Goal: Book appointment/travel/reservation

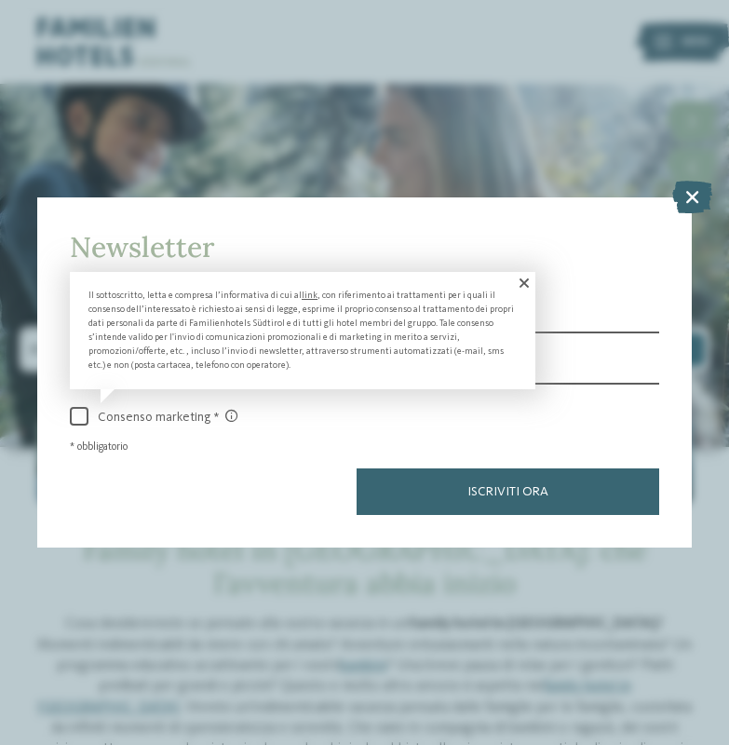
click at [526, 272] on span at bounding box center [522, 283] width 25 height 22
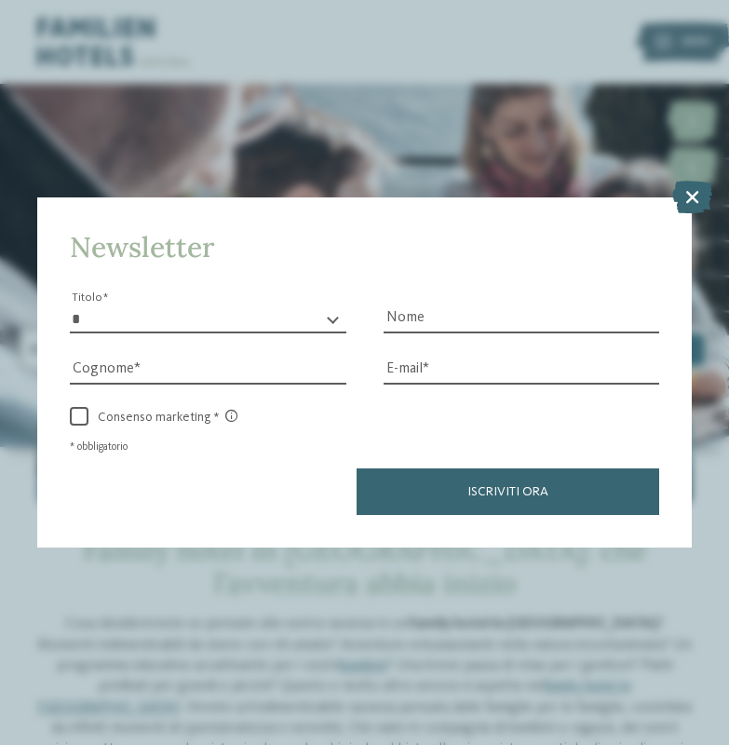
select select "*"
type input "******"
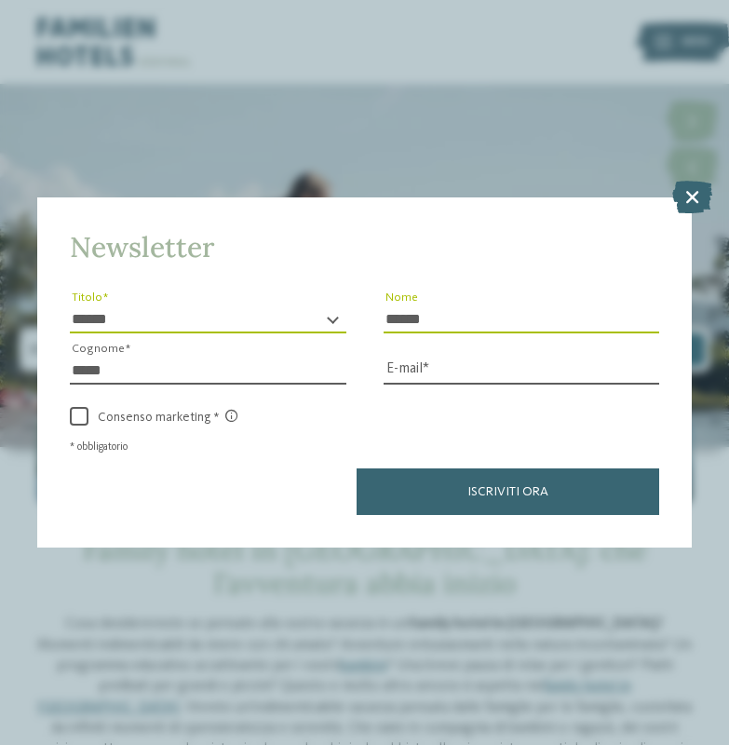
type input "*****"
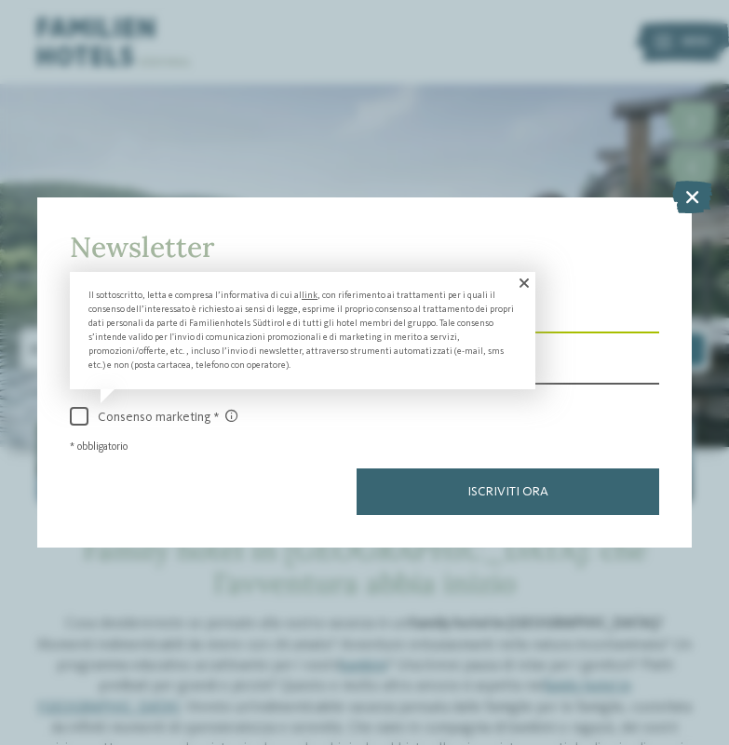
type input "**********"
click at [84, 407] on span at bounding box center [79, 416] width 19 height 19
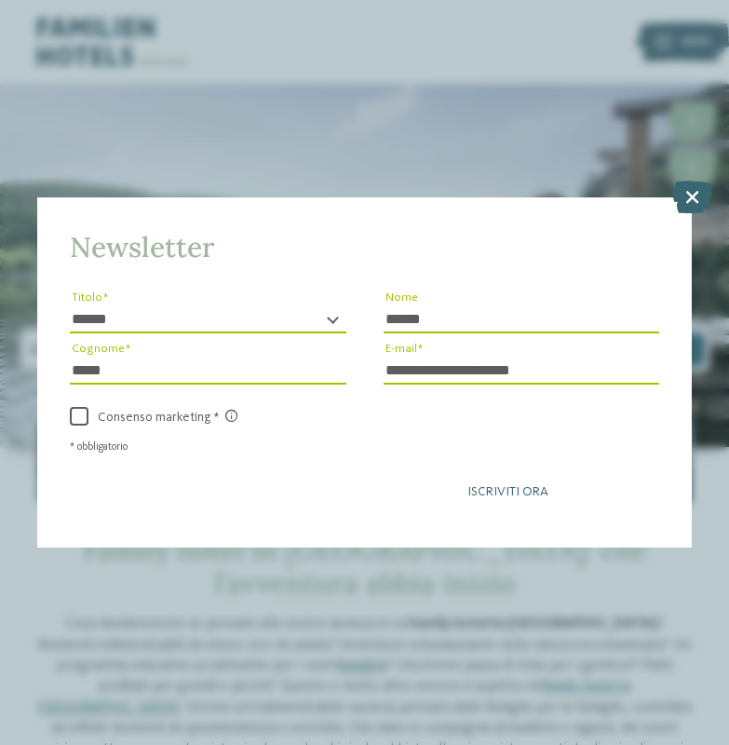
click at [419, 468] on button "Iscriviti ora" at bounding box center [508, 491] width 303 height 47
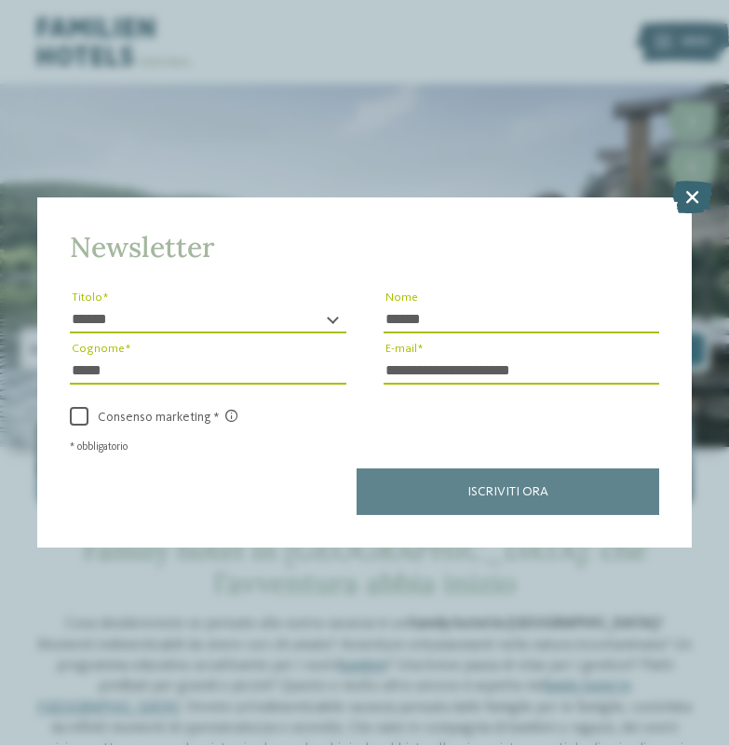
click at [420, 468] on div "Iscriviti ora" at bounding box center [364, 491] width 589 height 47
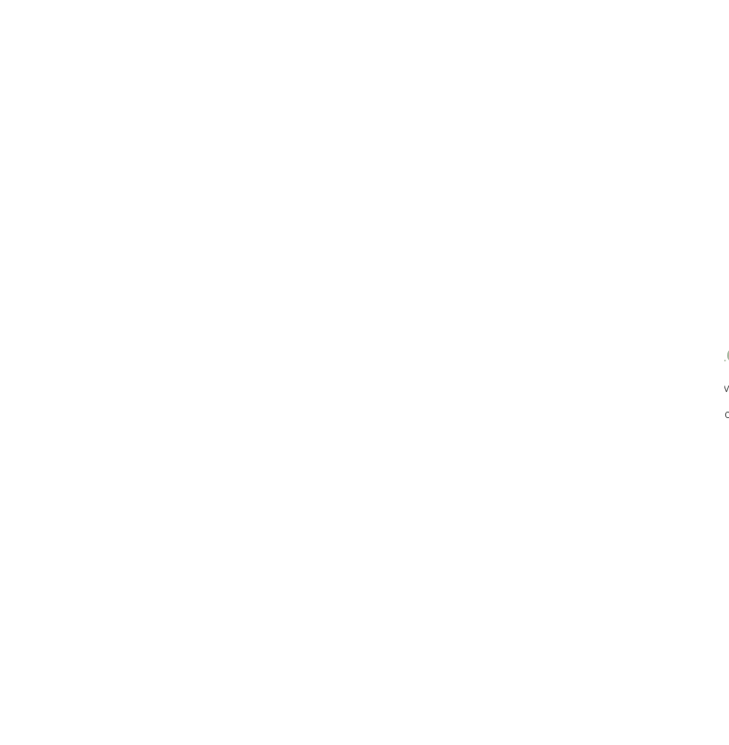
scroll to position [2, 0]
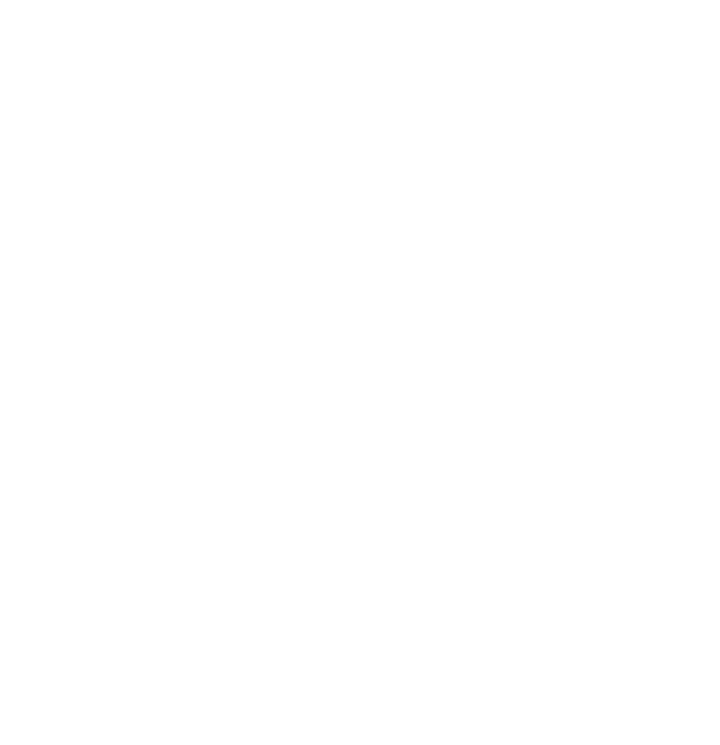
click at [645, 57] on div at bounding box center [654, 40] width 18 height 47
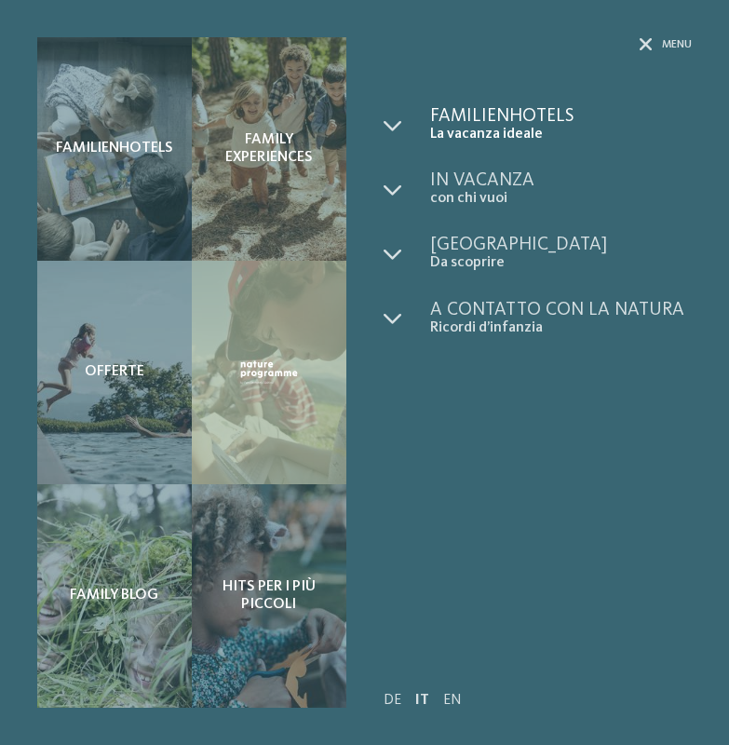
click at [492, 108] on span "Familienhotels" at bounding box center [561, 116] width 263 height 19
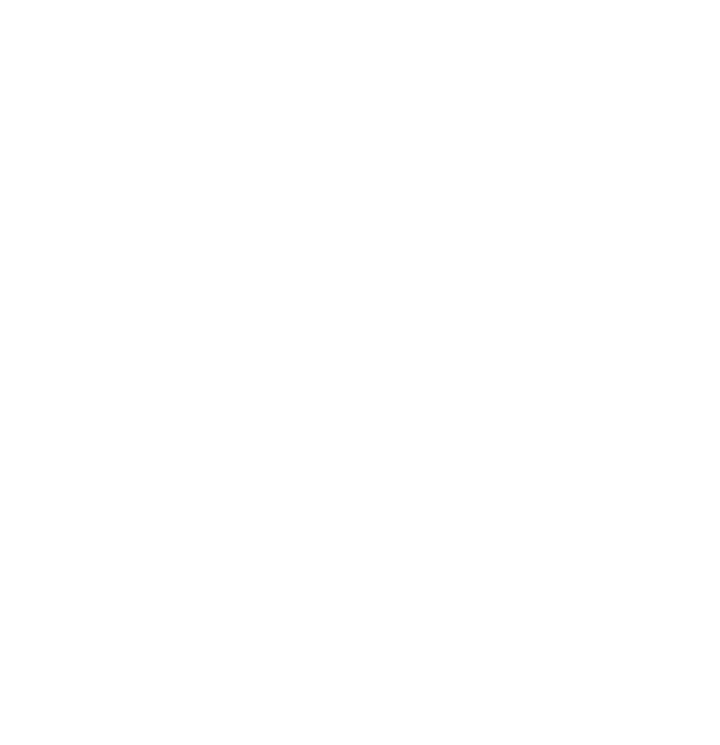
click at [103, 347] on icon at bounding box center [103, 348] width 7 height 7
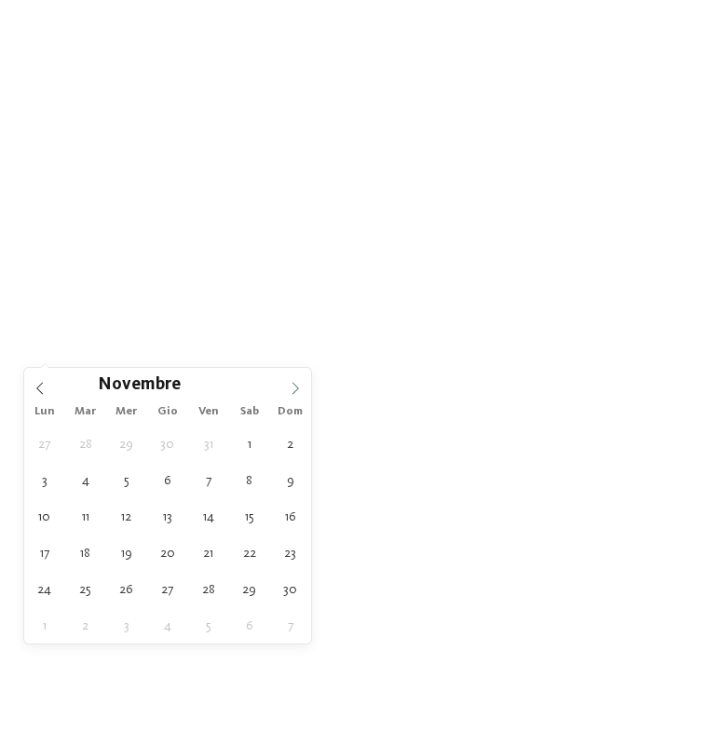
click at [299, 389] on icon at bounding box center [295, 388] width 13 height 13
click at [298, 389] on icon at bounding box center [295, 388] width 13 height 13
type input "****"
click at [297, 389] on icon at bounding box center [295, 388] width 13 height 13
click at [296, 389] on icon at bounding box center [295, 388] width 13 height 13
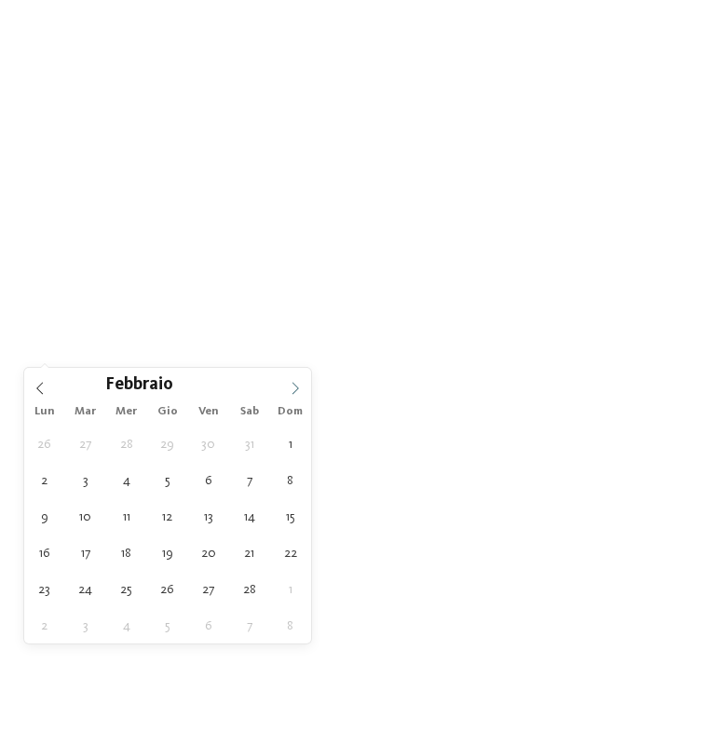
click at [295, 389] on icon at bounding box center [295, 388] width 13 height 13
click at [294, 389] on icon at bounding box center [295, 388] width 13 height 13
click at [293, 389] on icon at bounding box center [295, 388] width 13 height 13
click at [292, 389] on icon at bounding box center [295, 388] width 13 height 13
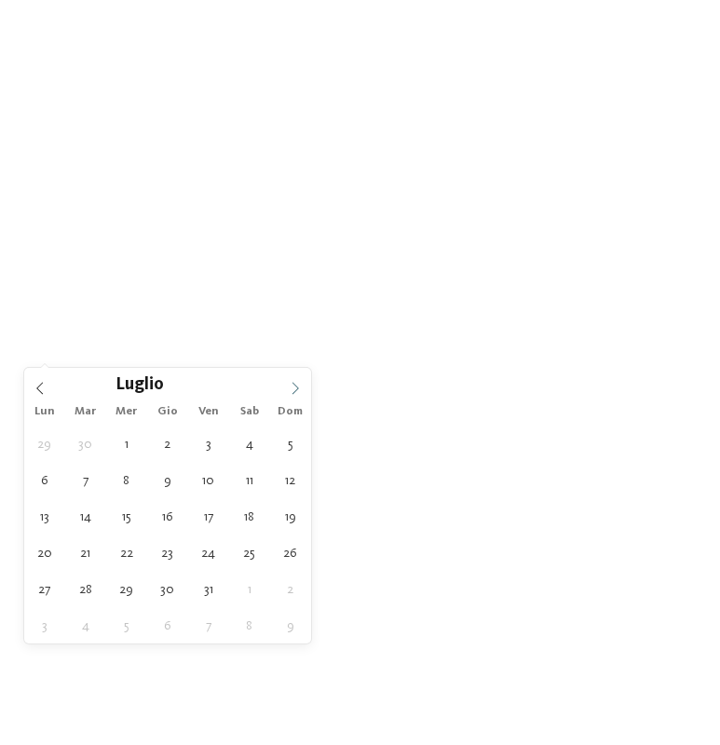
click at [292, 389] on icon at bounding box center [295, 388] width 13 height 13
type div "08.08.2026"
type input "****"
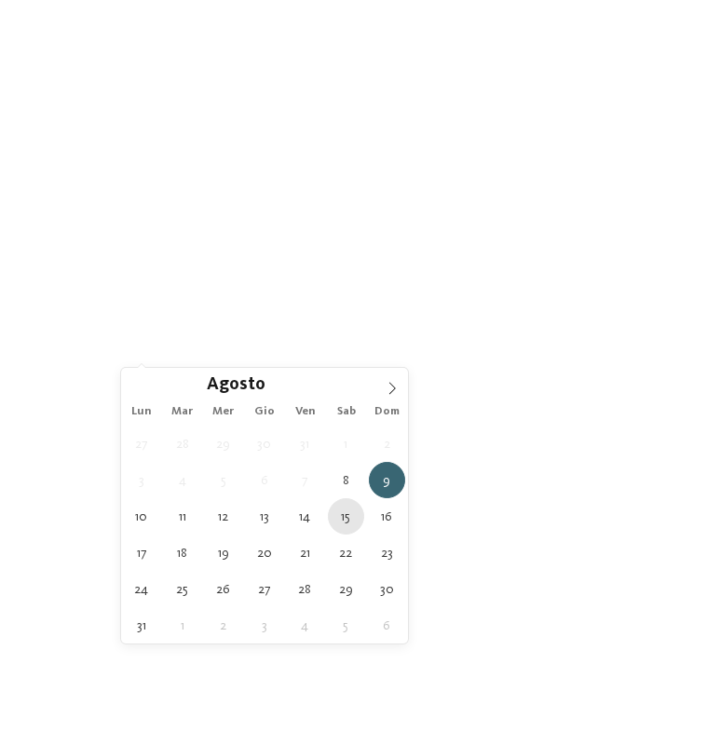
type div "15.08.2026"
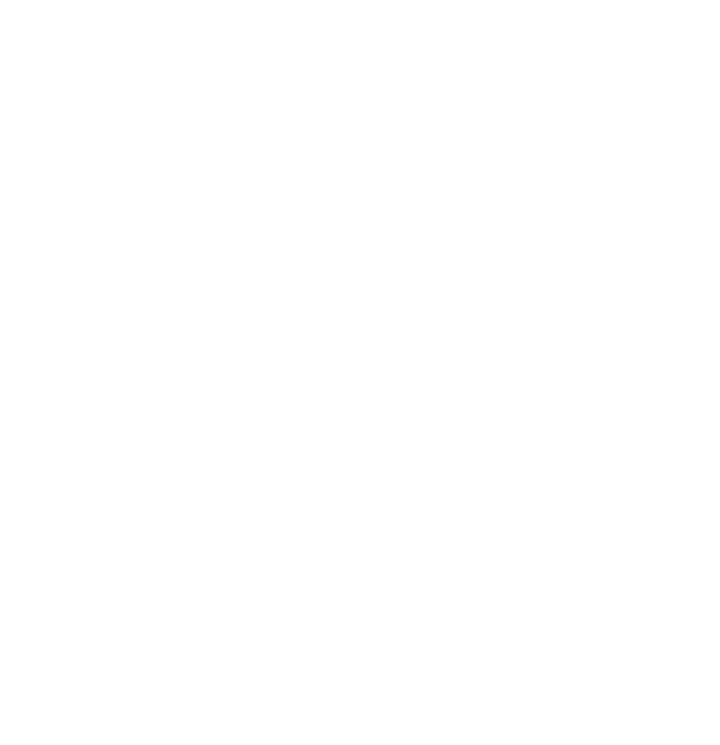
click at [285, 359] on div "Regione" at bounding box center [262, 349] width 91 height 33
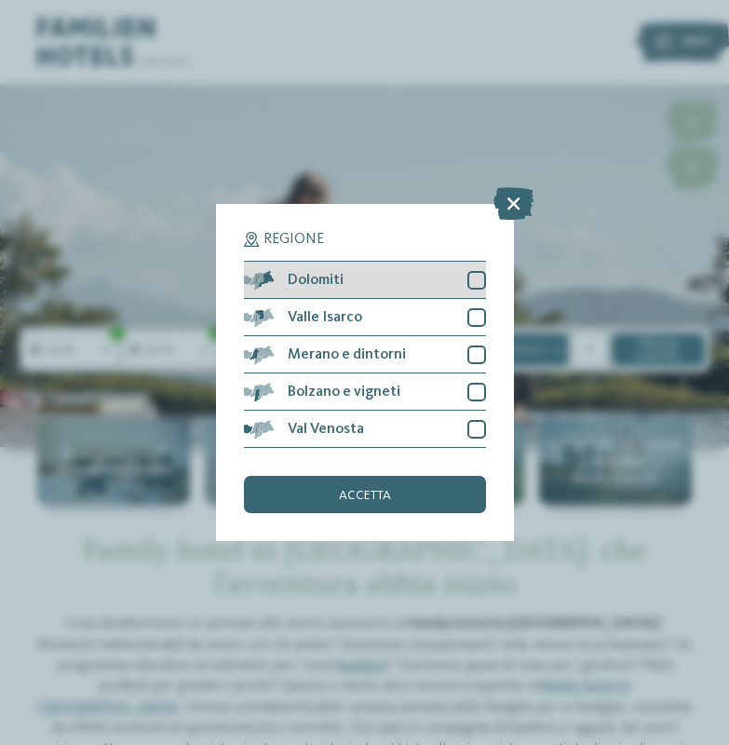
click at [480, 271] on div at bounding box center [476, 280] width 19 height 19
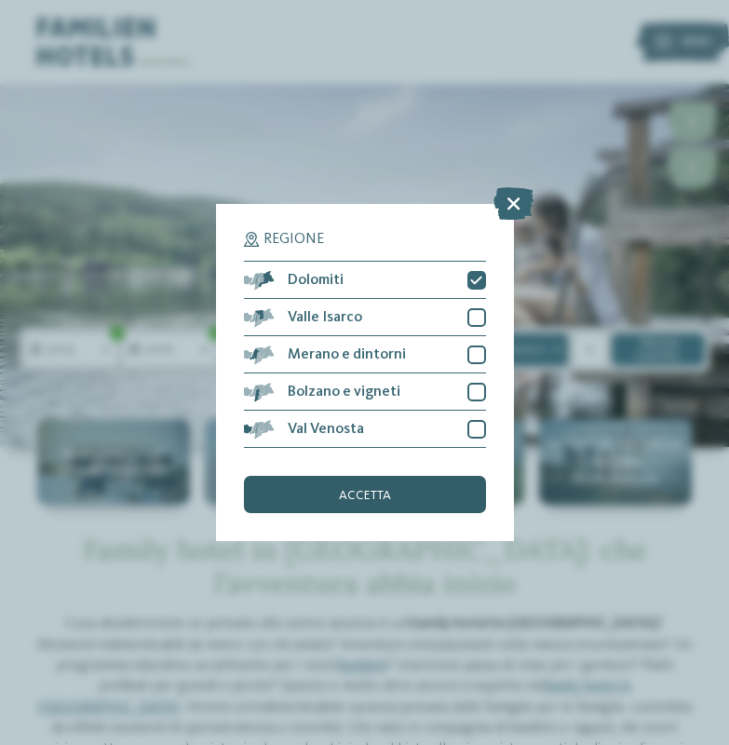
click at [434, 476] on div "accetta" at bounding box center [365, 494] width 242 height 37
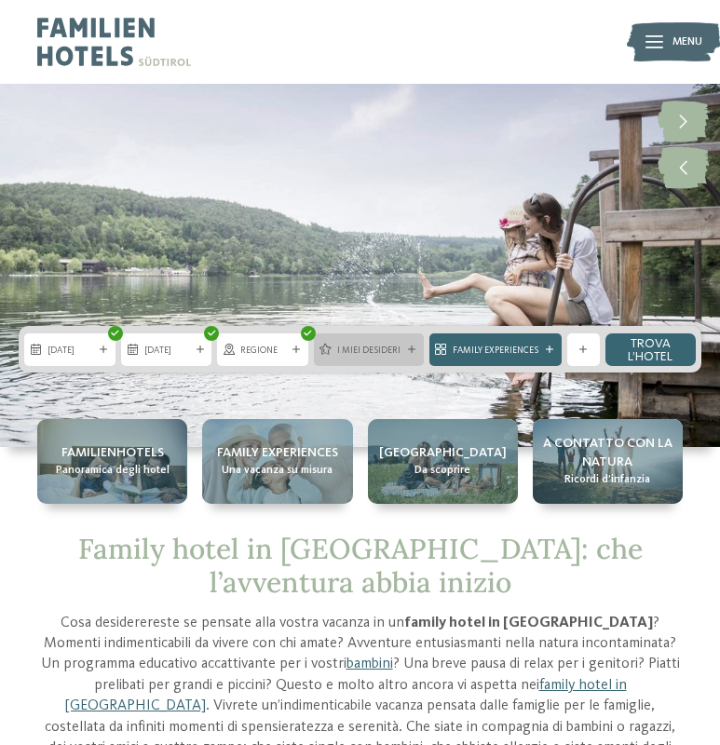
click at [385, 360] on div "I miei desideri" at bounding box center [369, 349] width 110 height 33
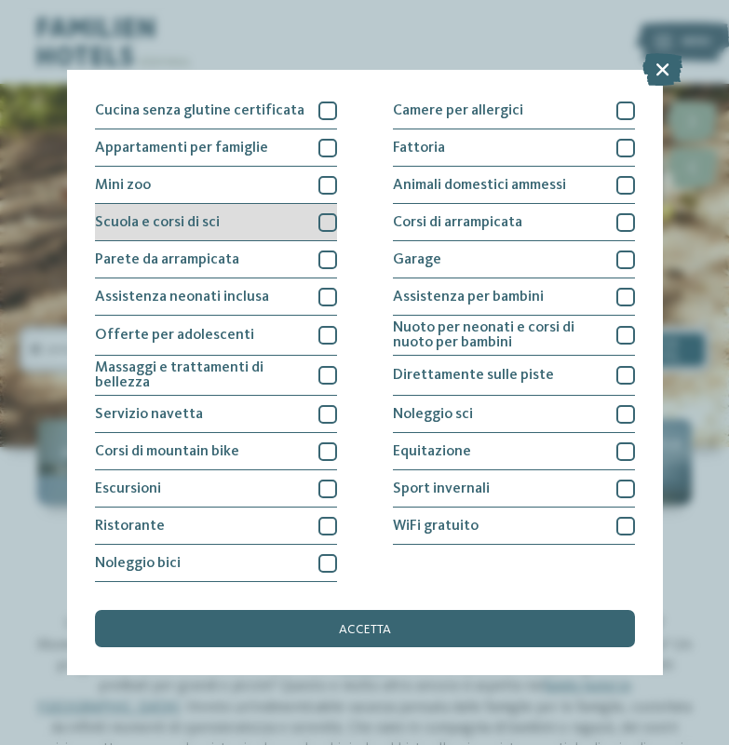
scroll to position [207, 0]
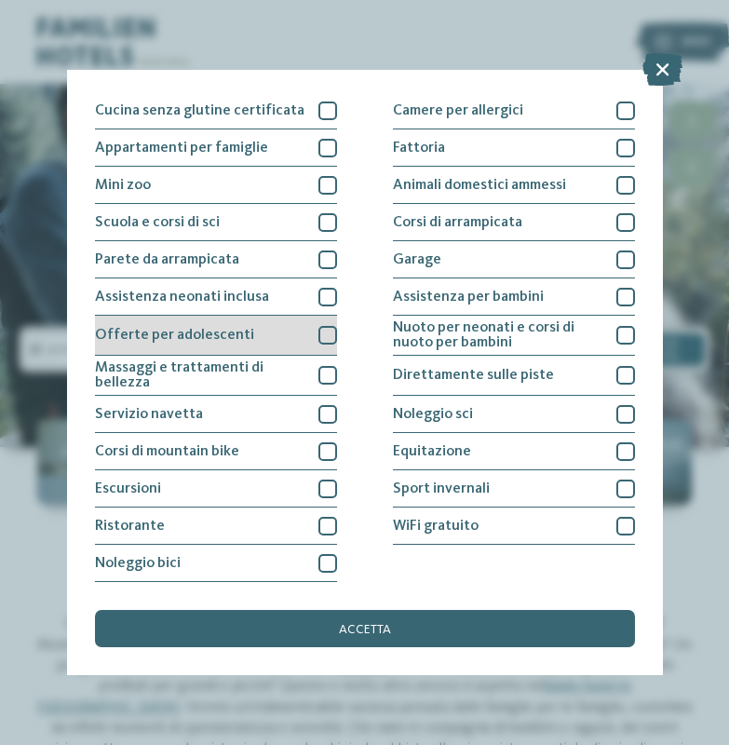
click at [324, 316] on div "Offerte per adolescenti" at bounding box center [216, 336] width 242 height 40
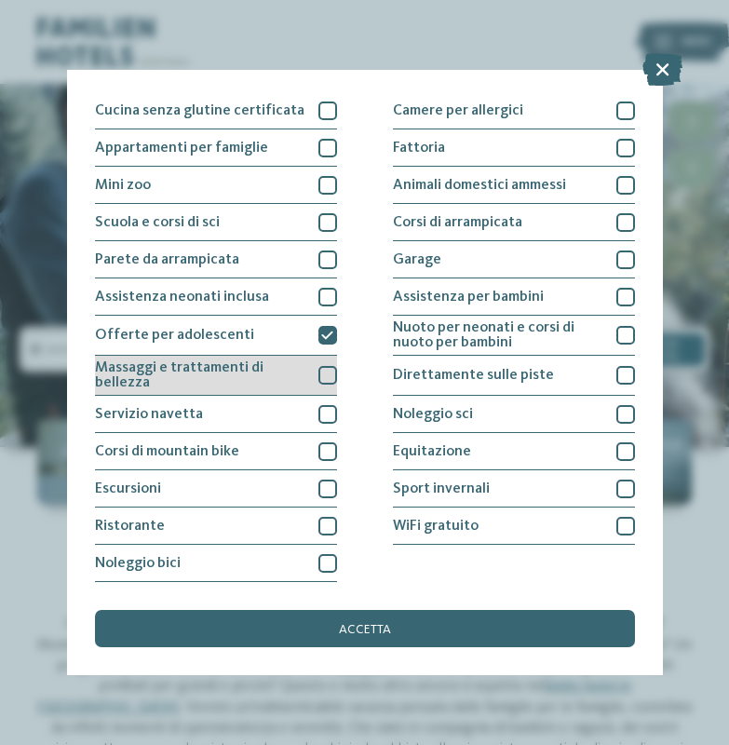
click at [326, 366] on div at bounding box center [327, 375] width 19 height 19
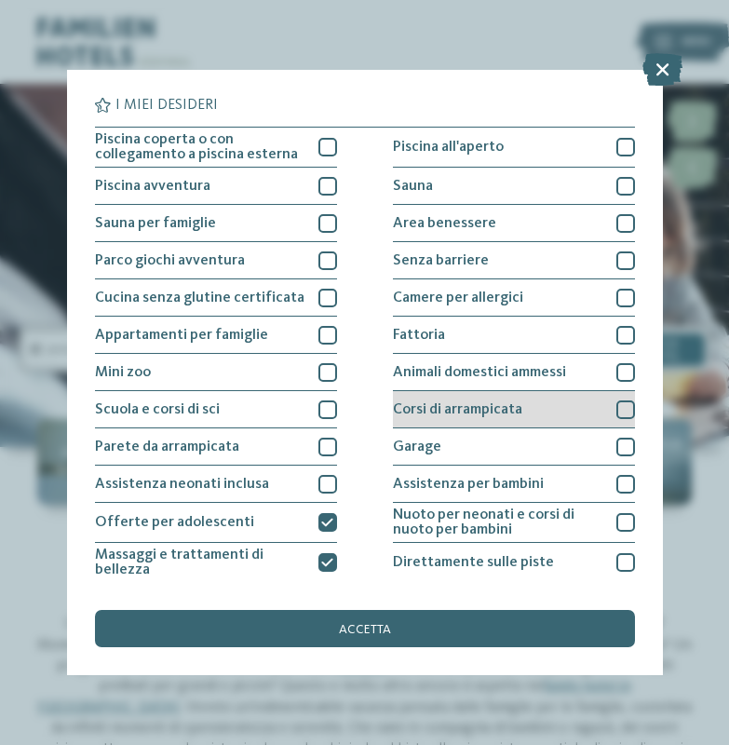
scroll to position [0, 0]
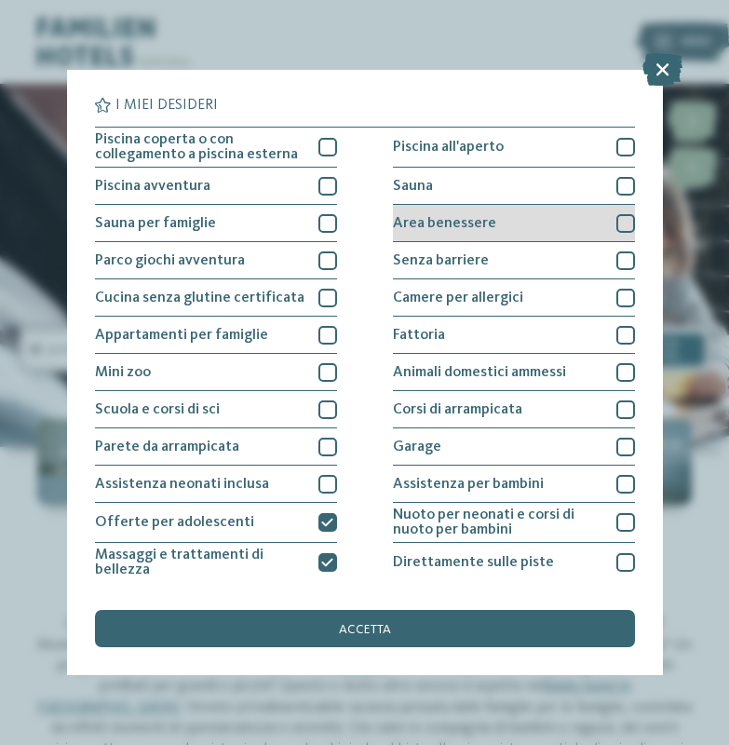
click at [523, 223] on div "Area benessere" at bounding box center [514, 223] width 242 height 37
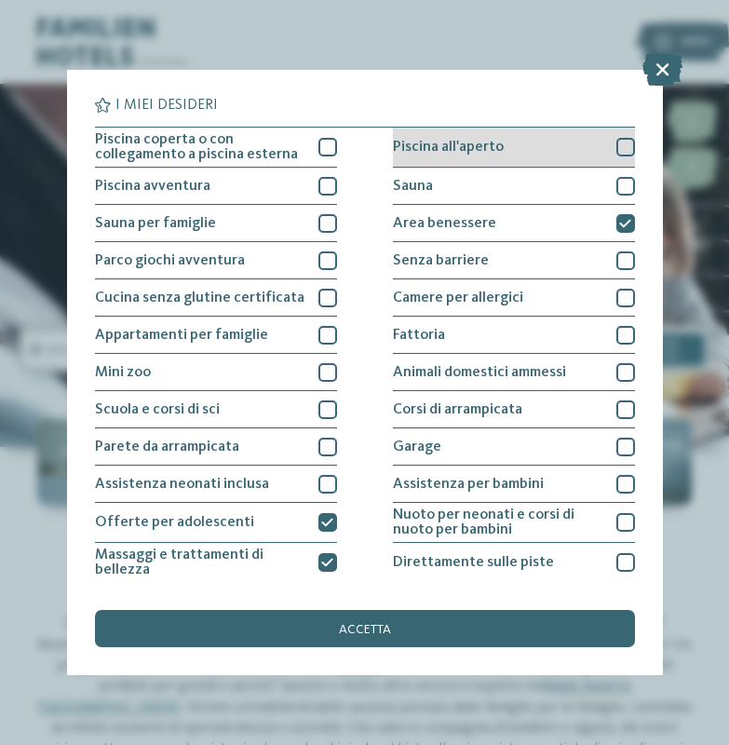
click at [550, 159] on div "Piscina all'aperto" at bounding box center [514, 148] width 242 height 40
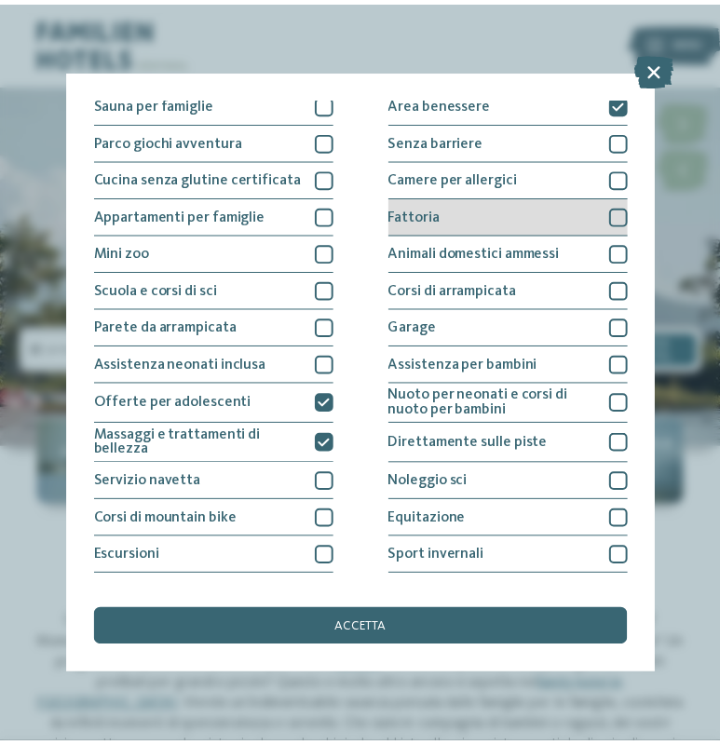
scroll to position [147, 0]
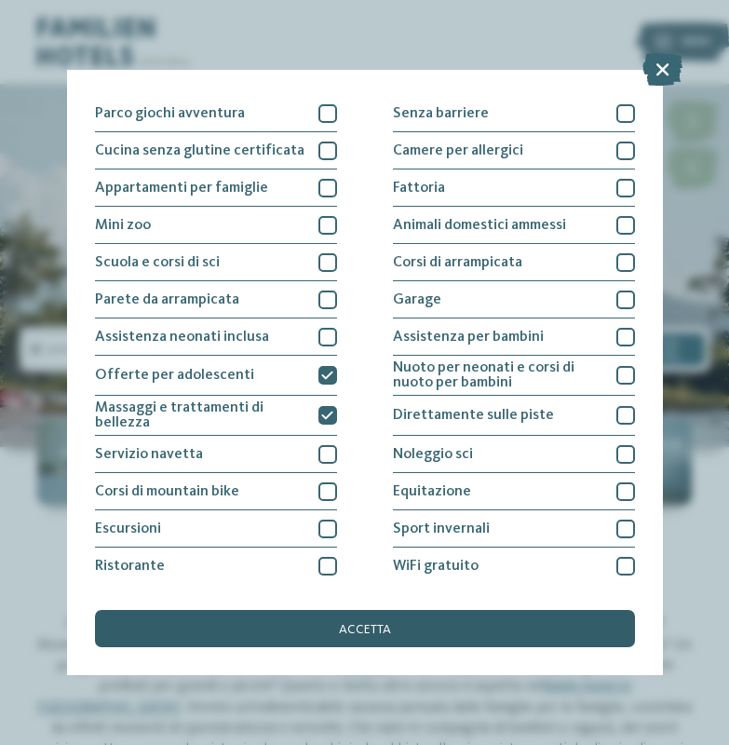
click at [522, 610] on div "accetta" at bounding box center [365, 628] width 540 height 37
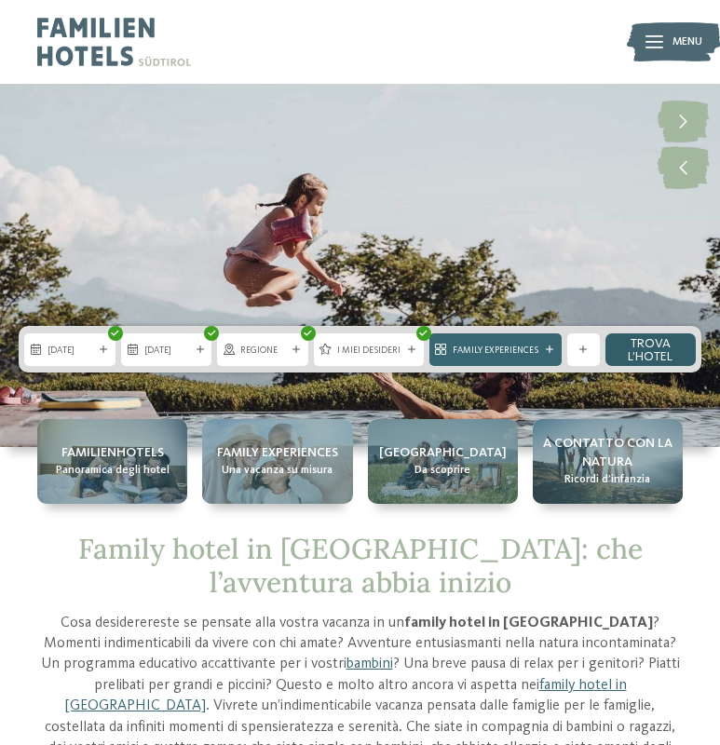
click at [656, 356] on link "trova l’hotel" at bounding box center [650, 349] width 91 height 33
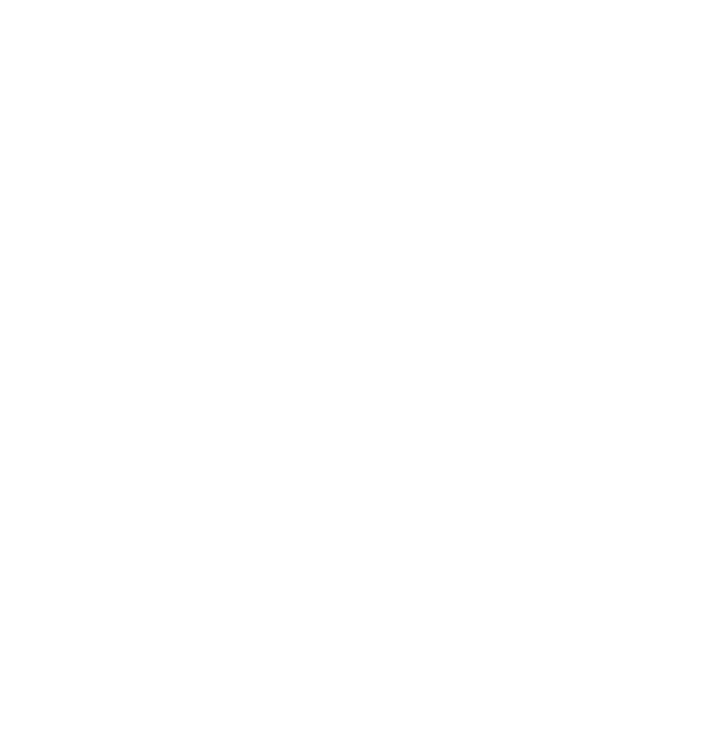
scroll to position [271, 0]
click at [211, 250] on icon at bounding box center [214, 252] width 25 height 22
click at [341, 142] on div "Mostra tutti gli hotel" at bounding box center [360, 137] width 174 height 37
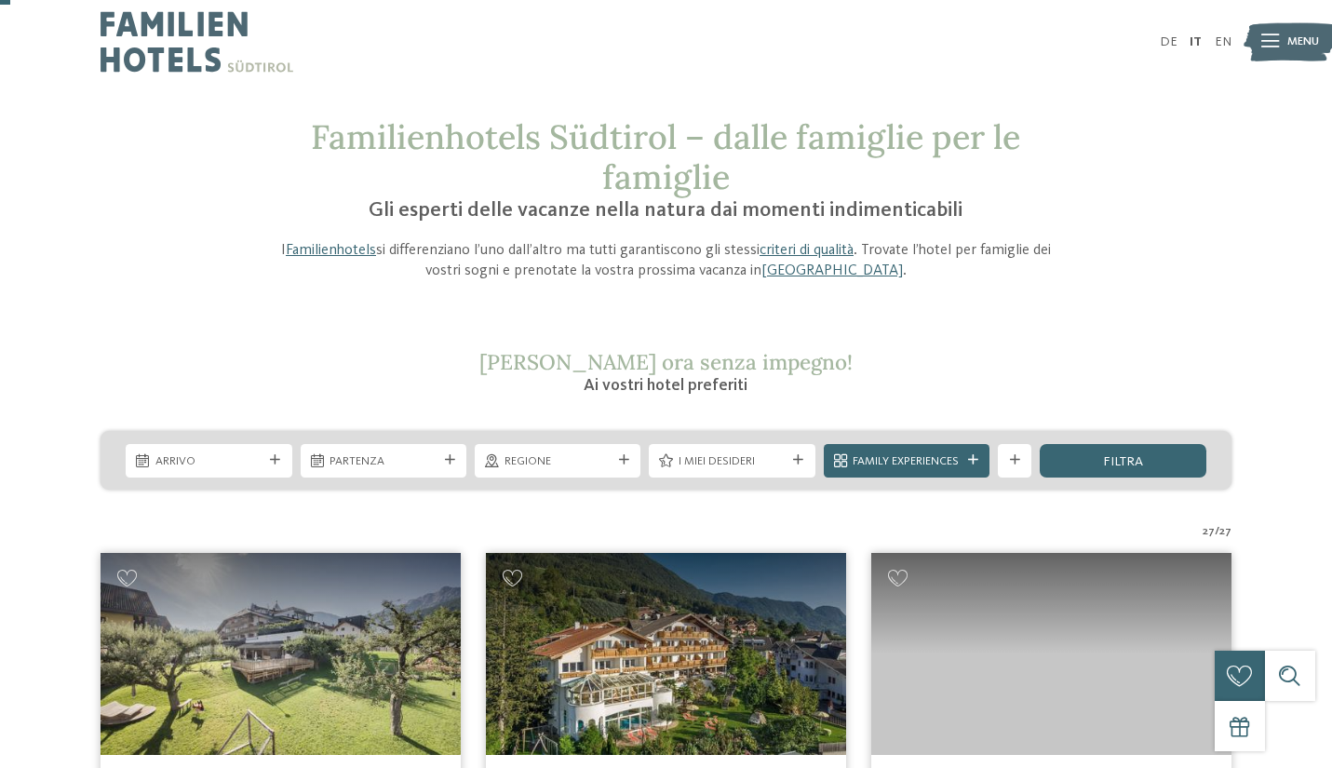
scroll to position [55, 0]
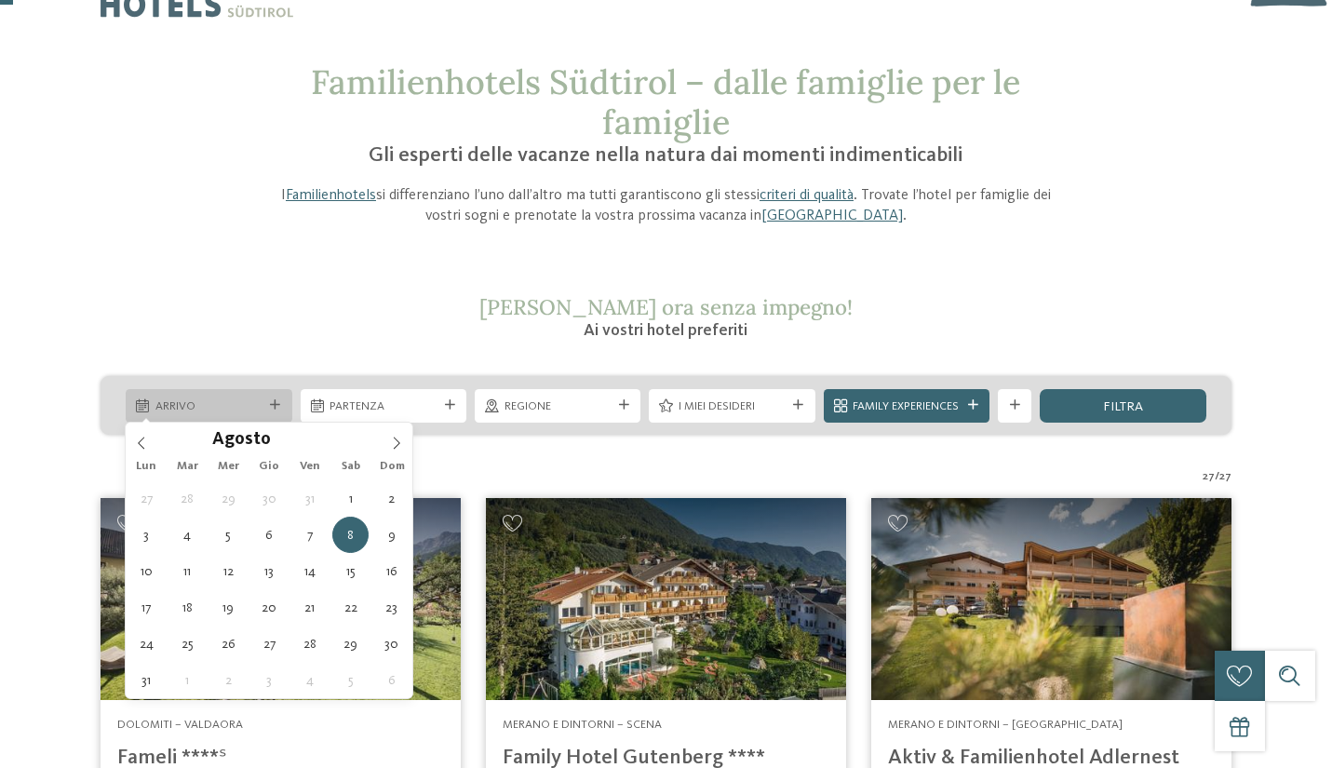
click at [272, 400] on icon at bounding box center [275, 405] width 10 height 10
type div "08.08.2026"
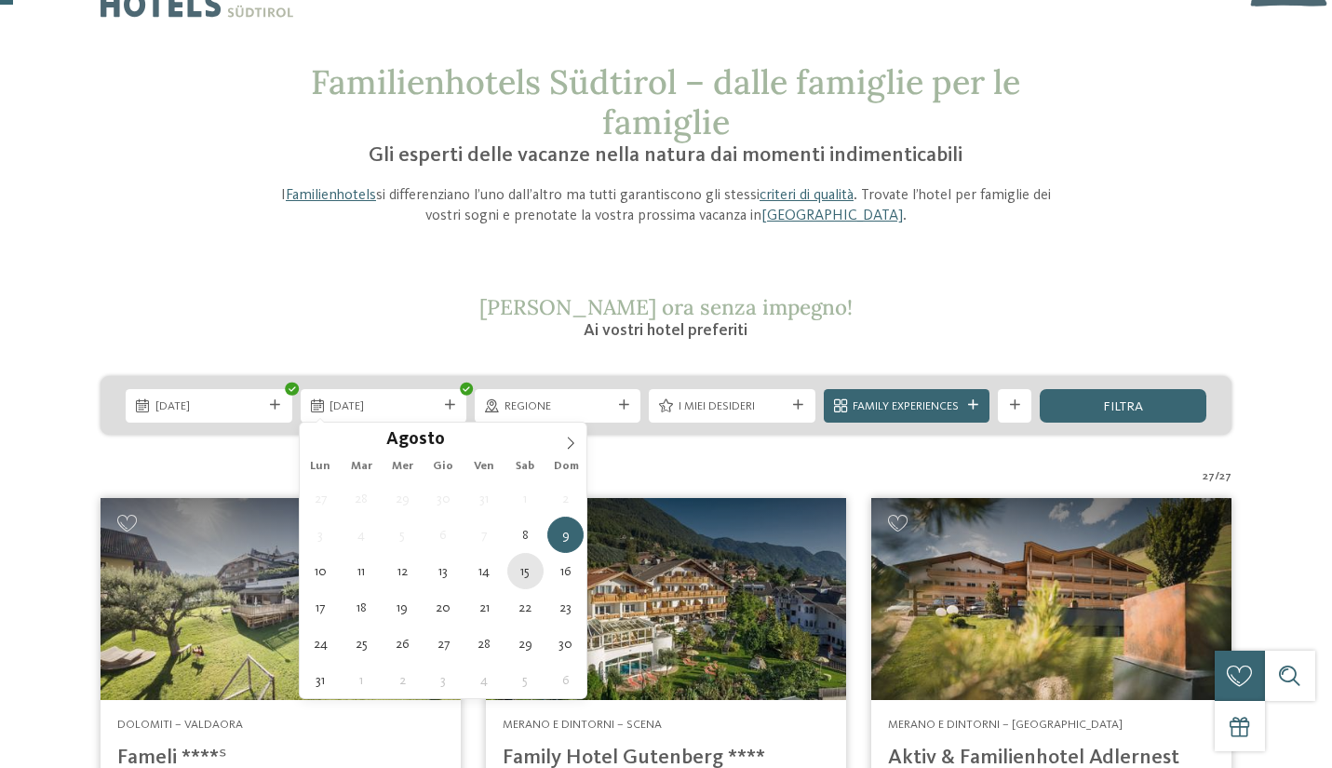
type div "15.08.2026"
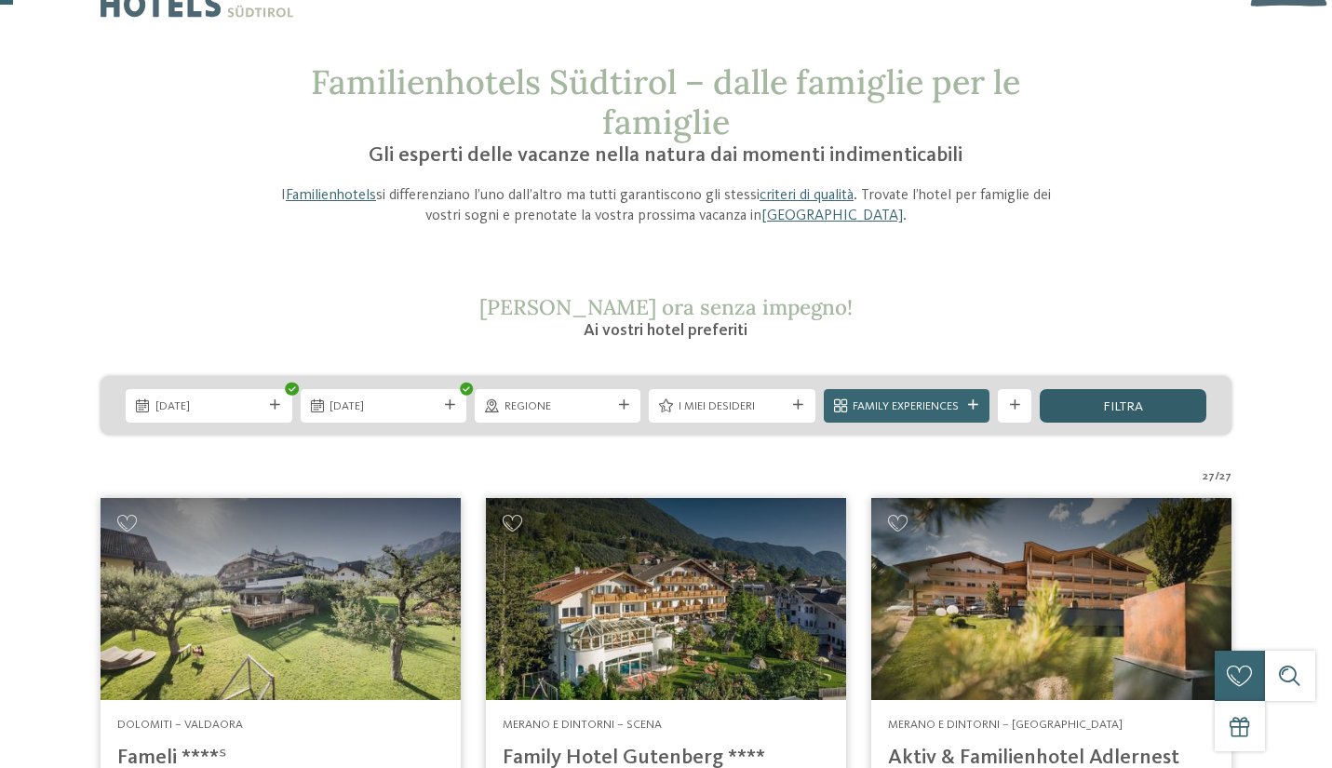
click at [719, 407] on div "filtra" at bounding box center [1123, 406] width 166 height 34
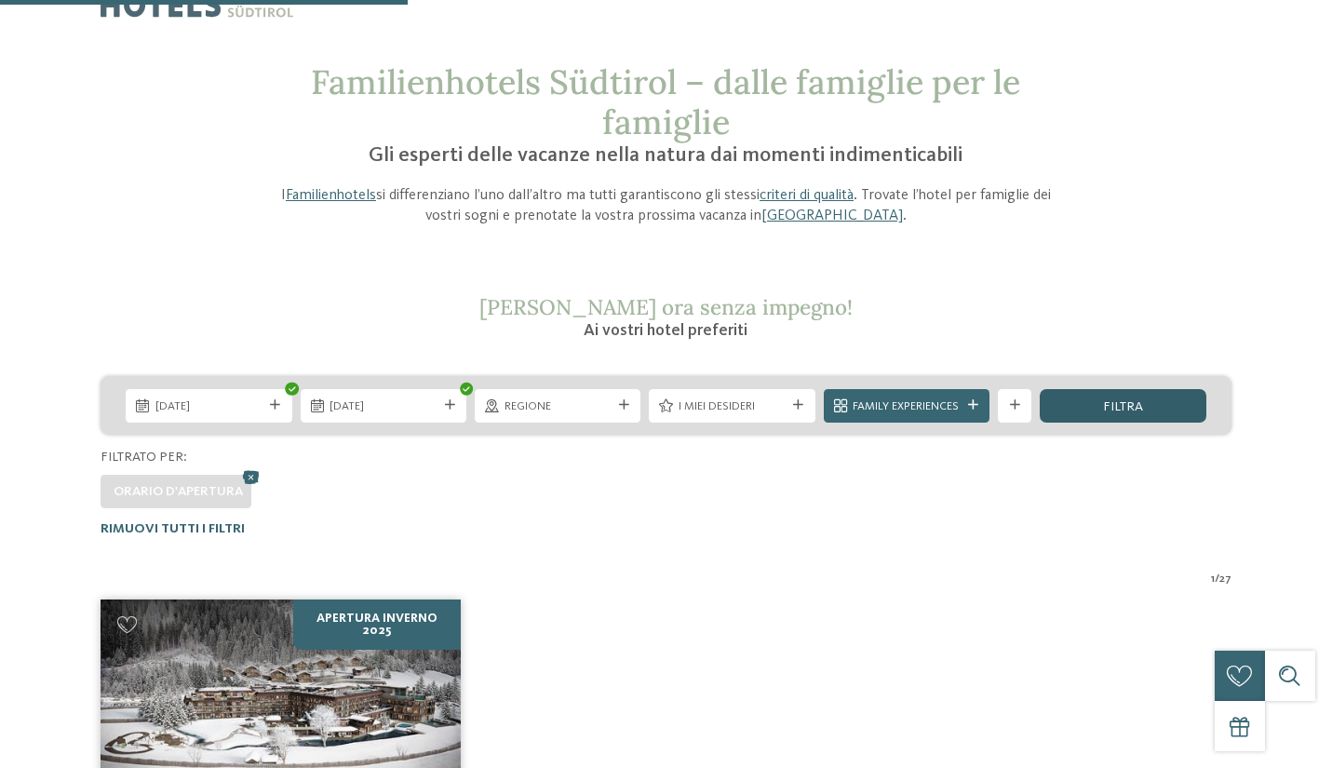
scroll to position [536, 0]
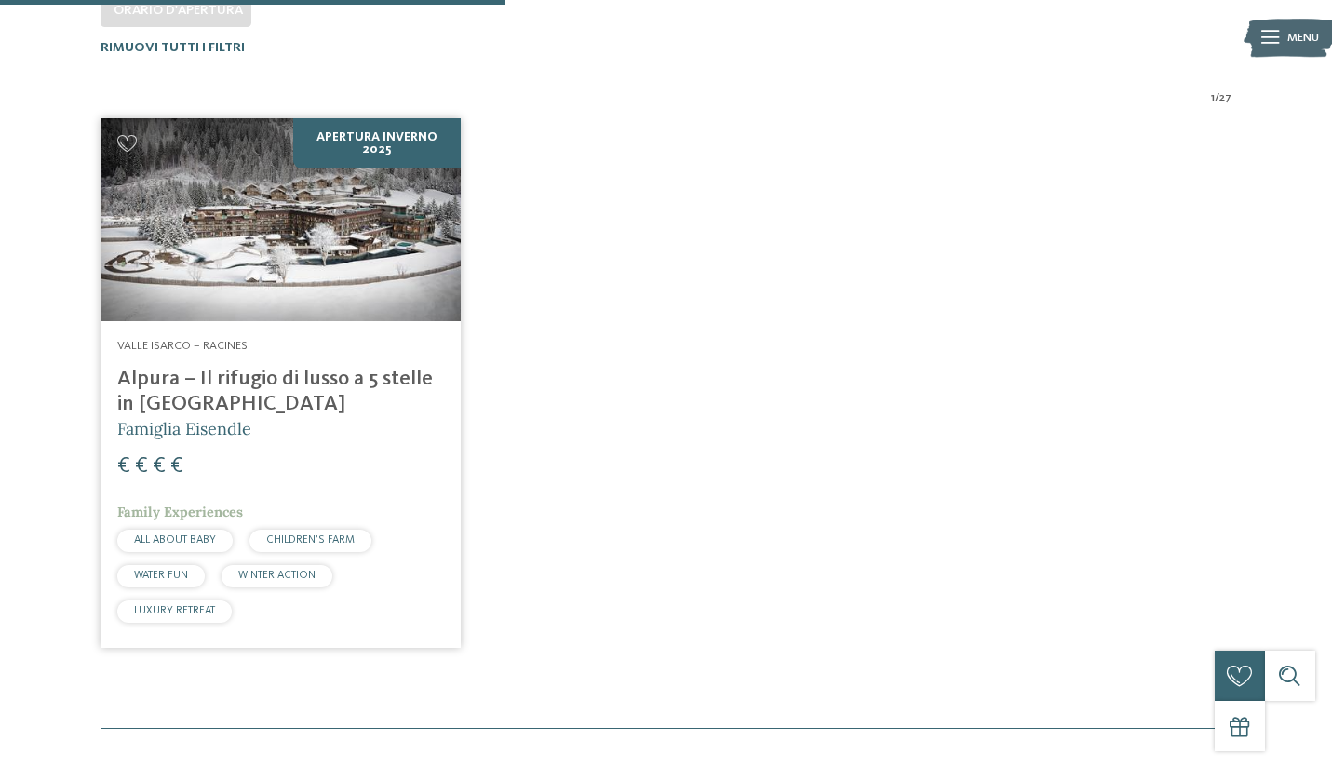
click at [314, 288] on img at bounding box center [281, 219] width 360 height 203
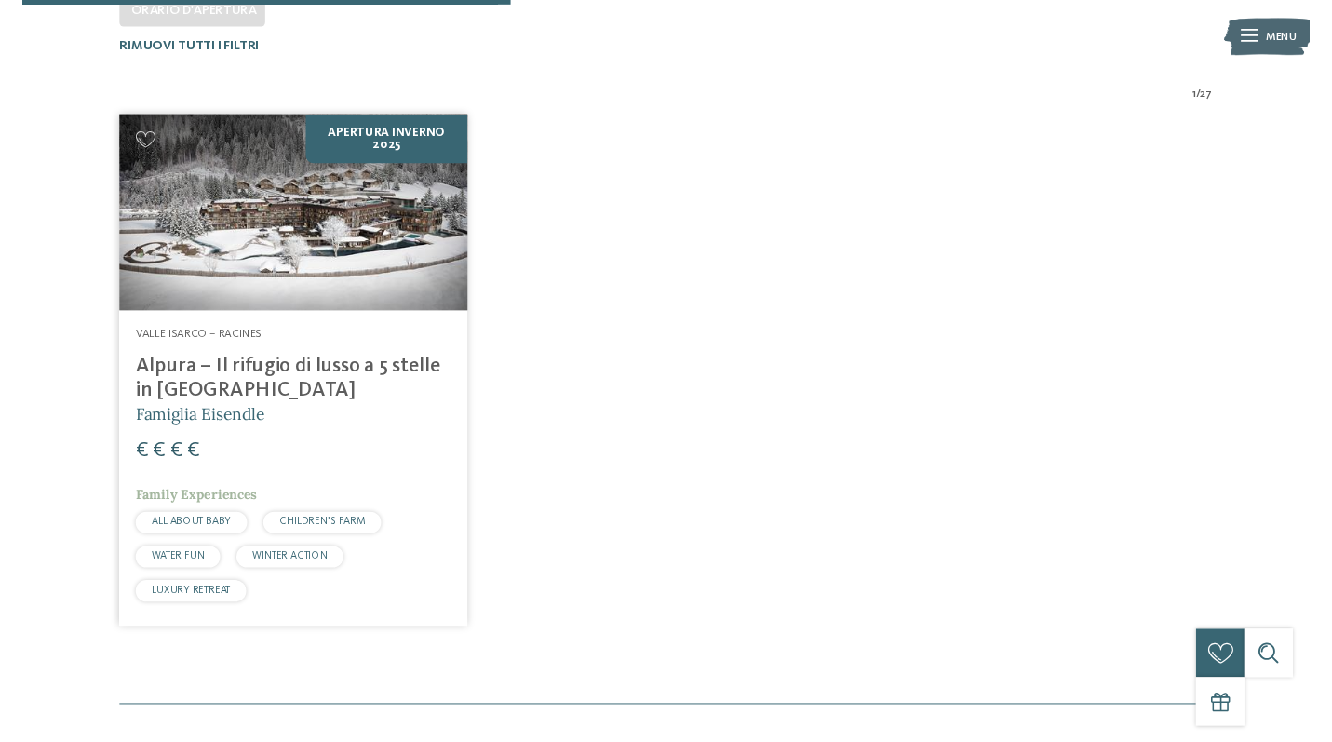
scroll to position [0, 0]
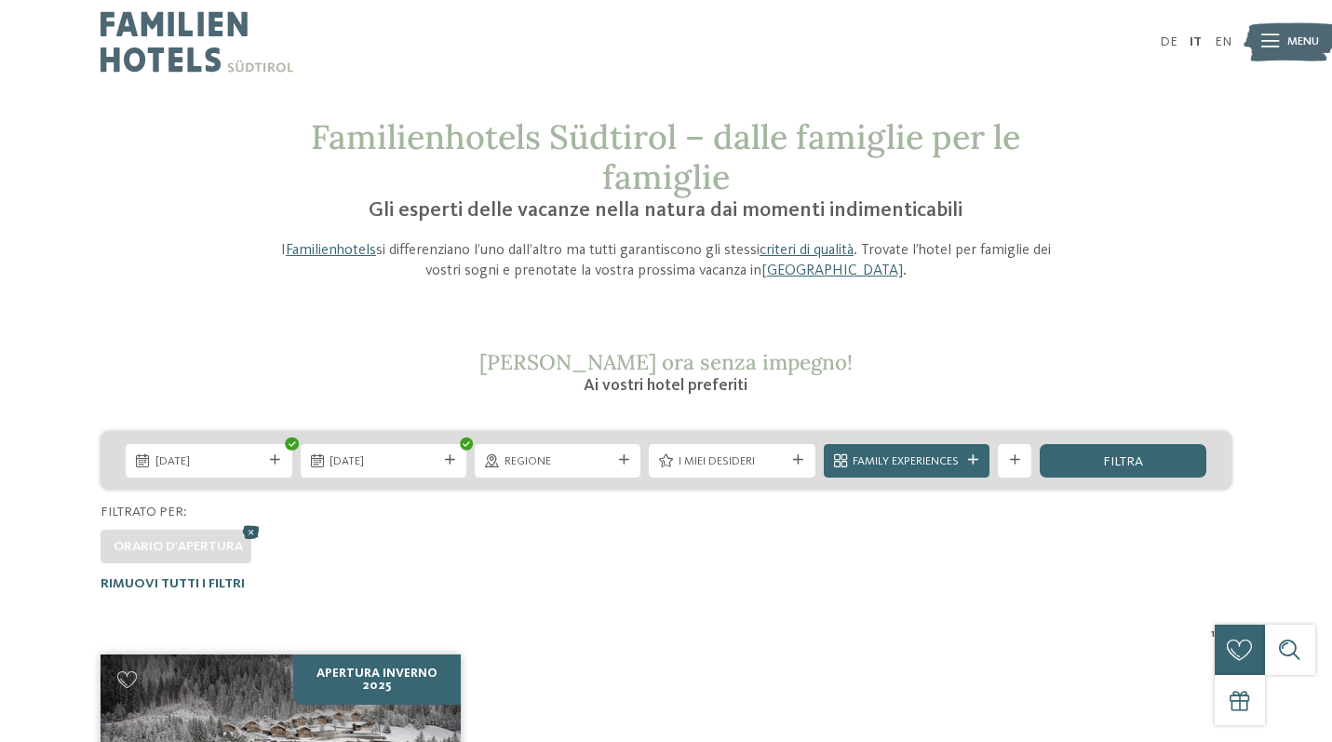
click at [250, 531] on icon at bounding box center [250, 531] width 25 height 22
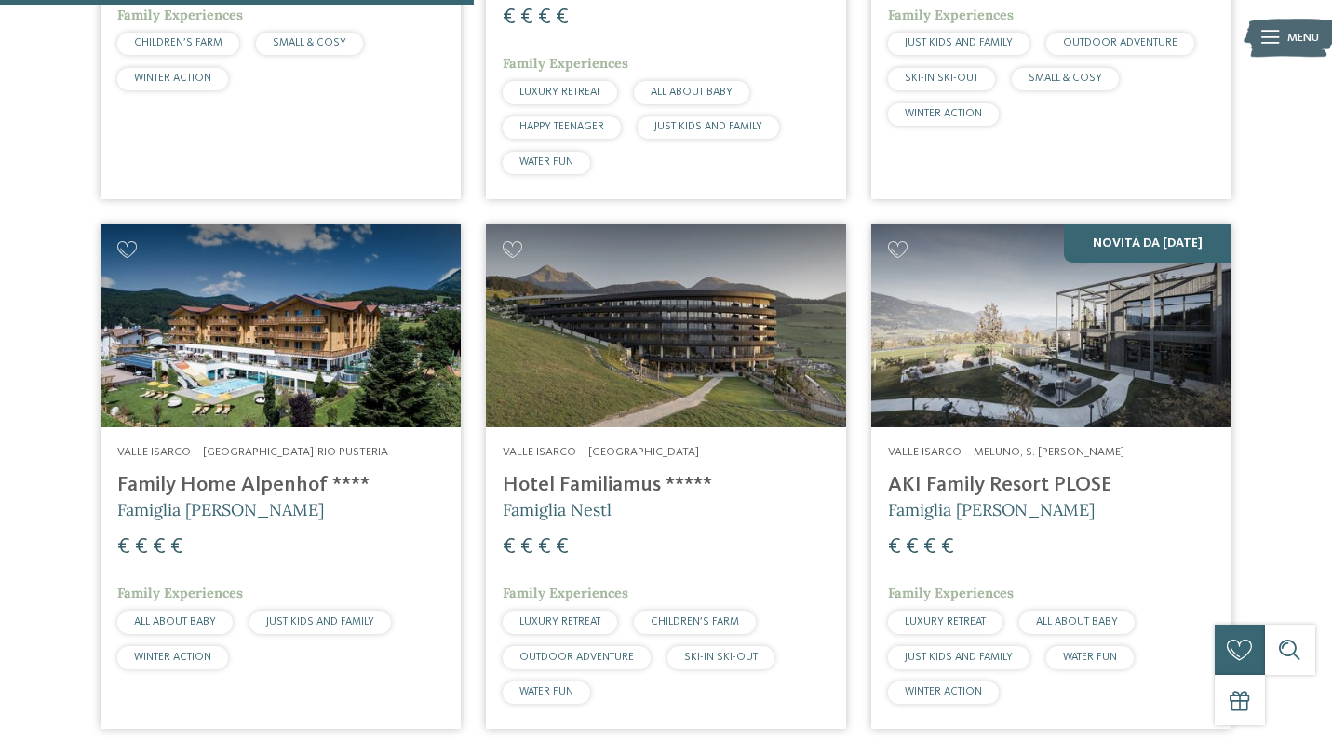
scroll to position [1977, 0]
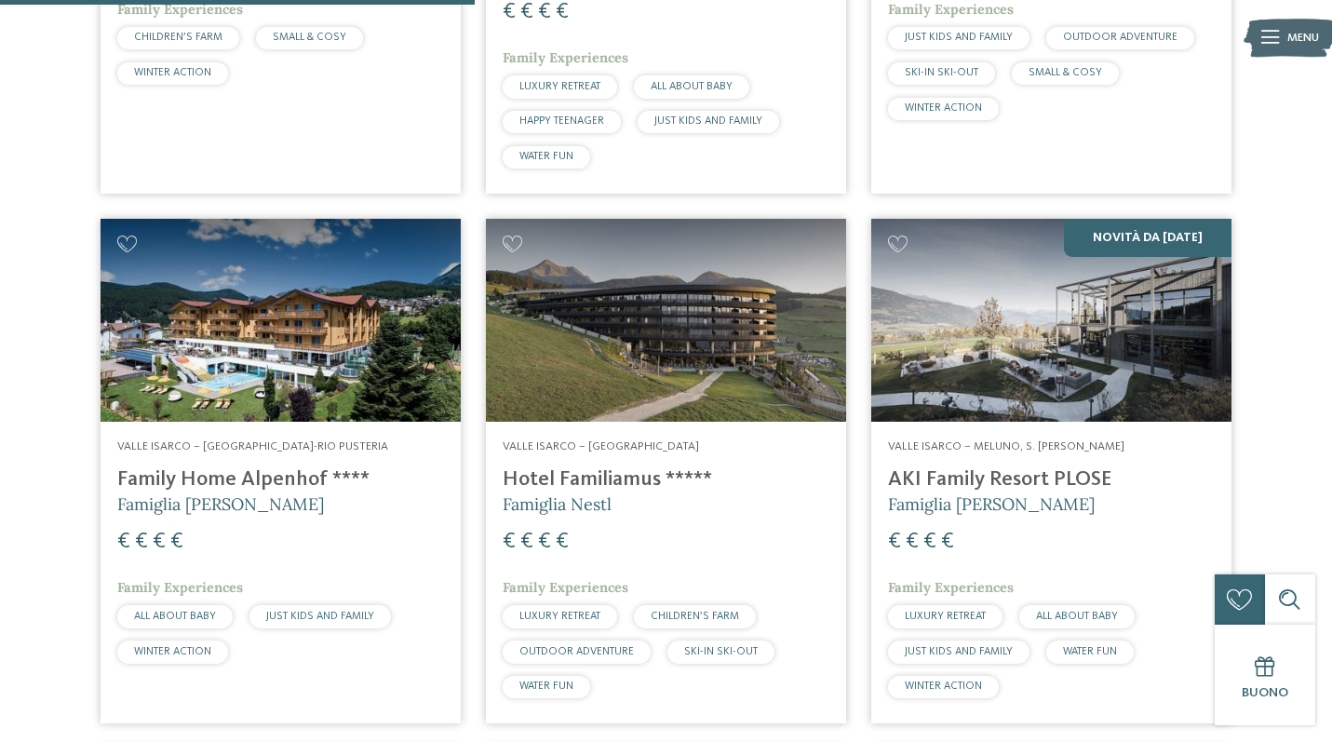
click at [719, 290] on img at bounding box center [1051, 320] width 360 height 203
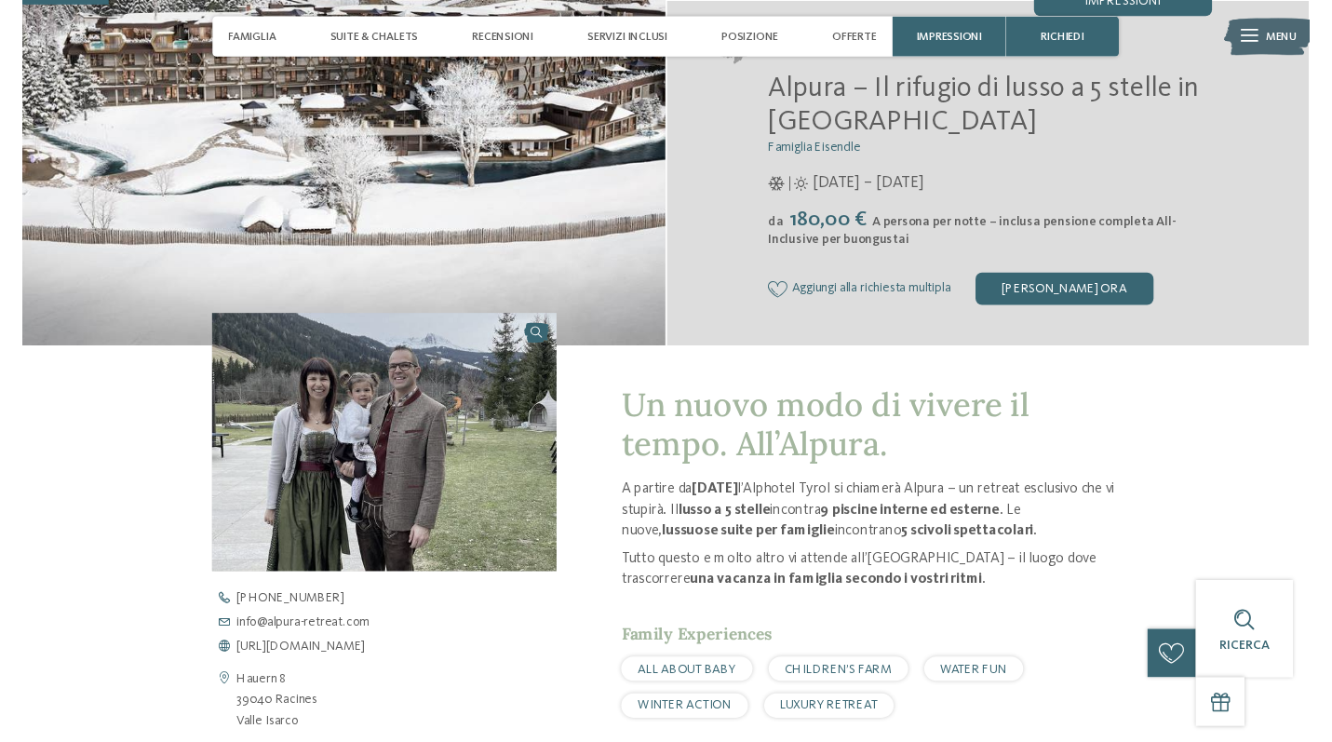
scroll to position [362, 0]
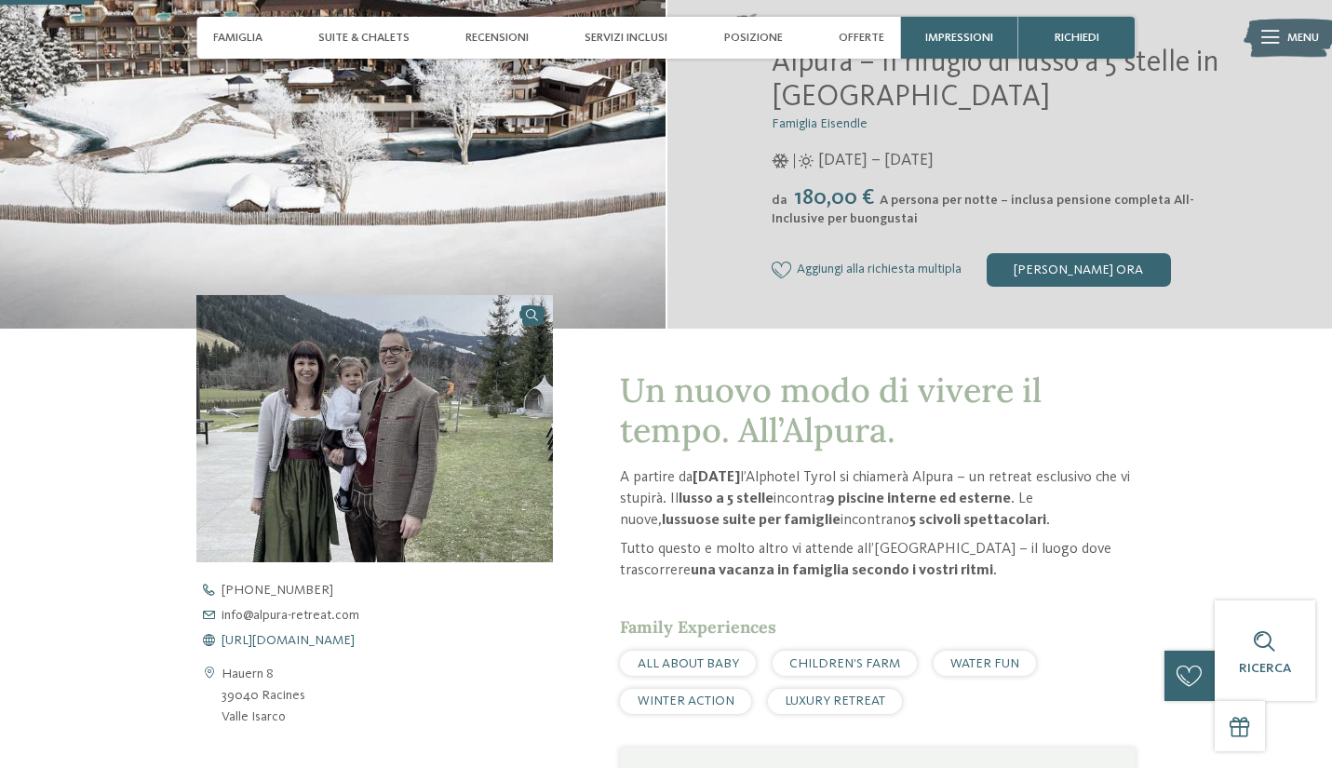
click at [344, 636] on span "https://www.alpura-retreat.com/it" at bounding box center [288, 640] width 133 height 13
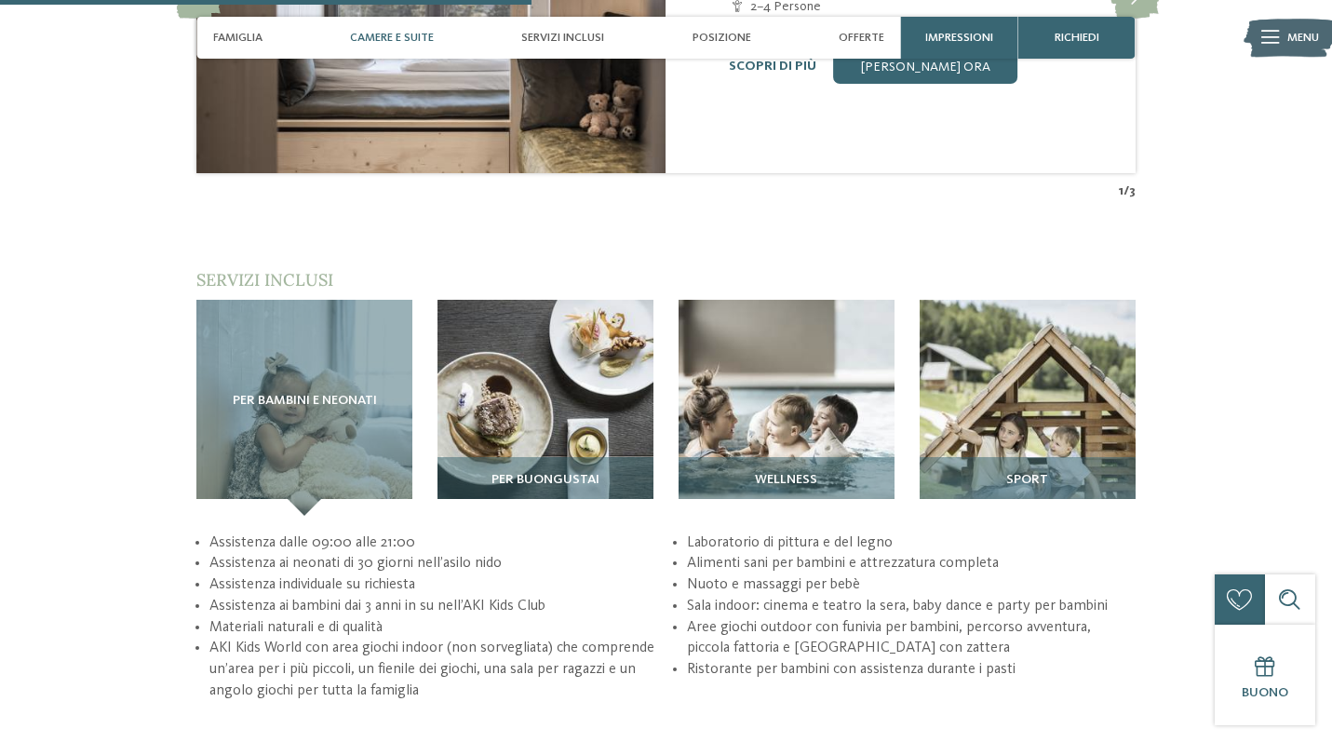
scroll to position [2276, 0]
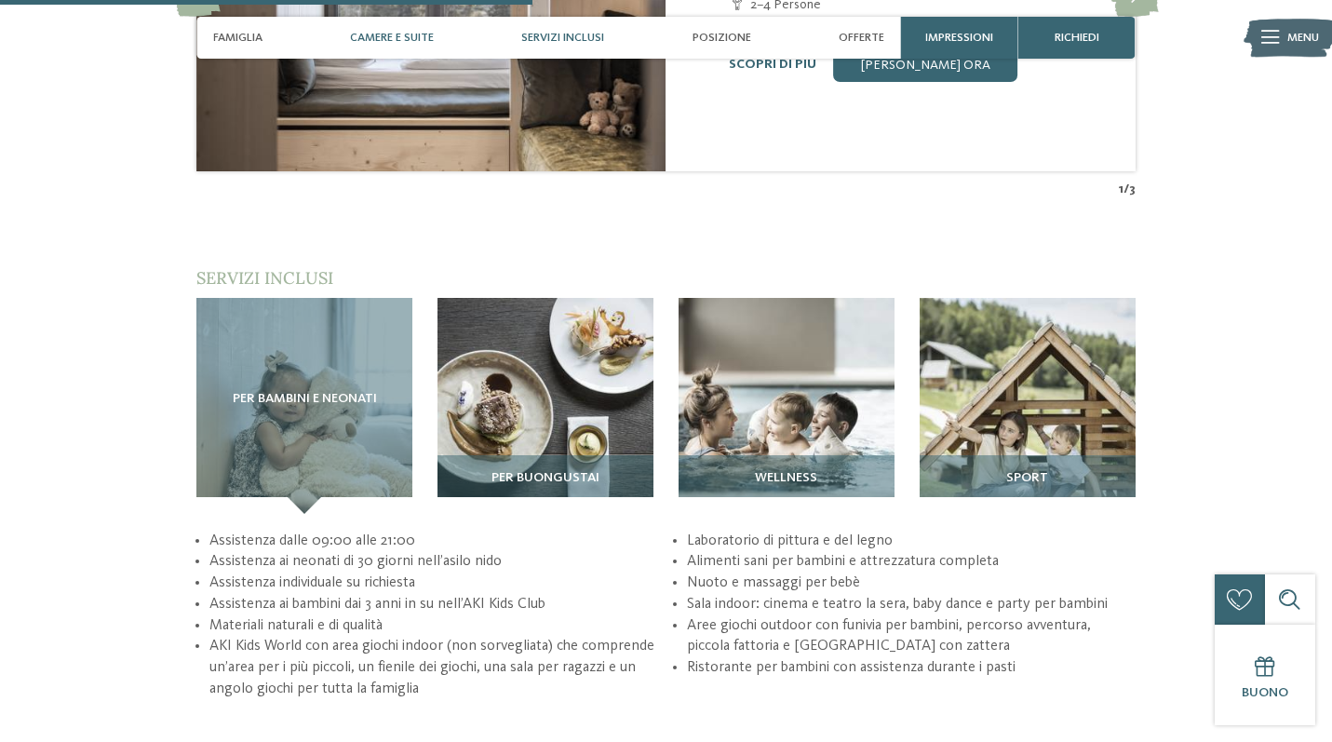
click at [580, 35] on span "Servizi inclusi" at bounding box center [562, 38] width 83 height 14
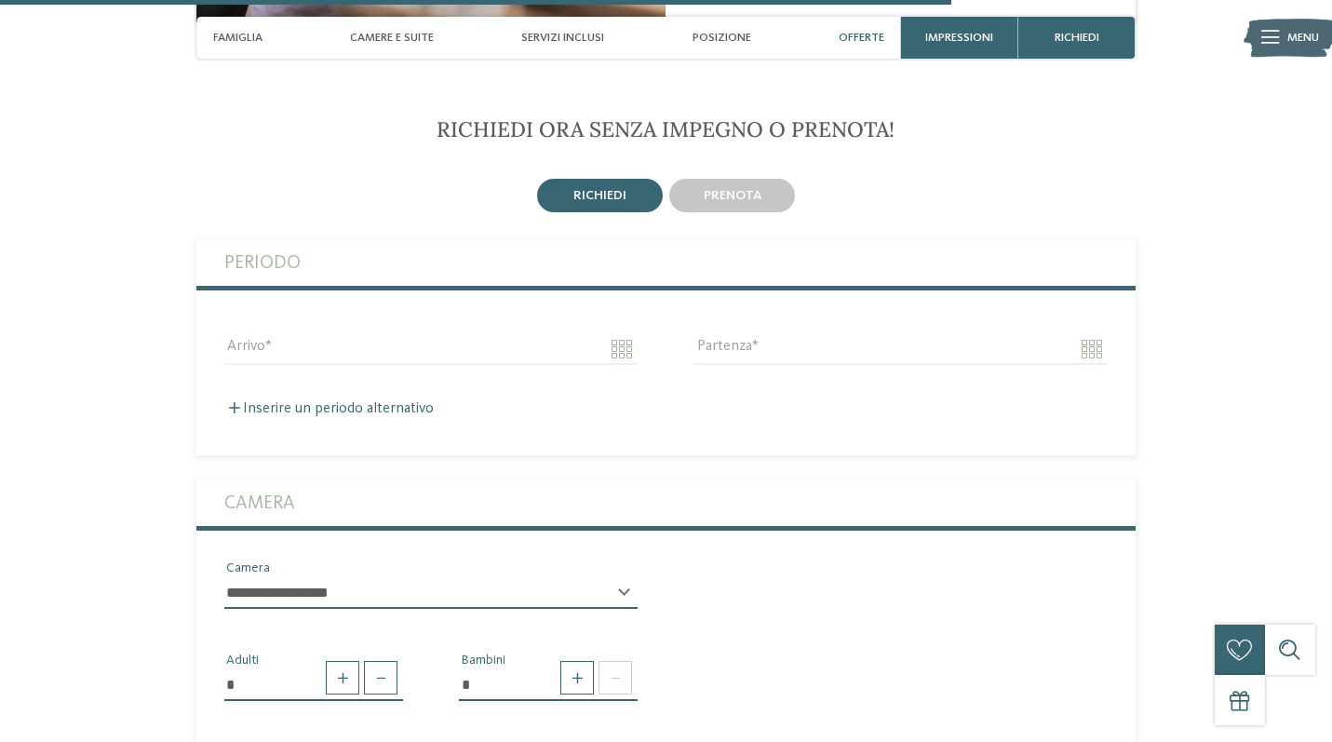
scroll to position [4064, 0]
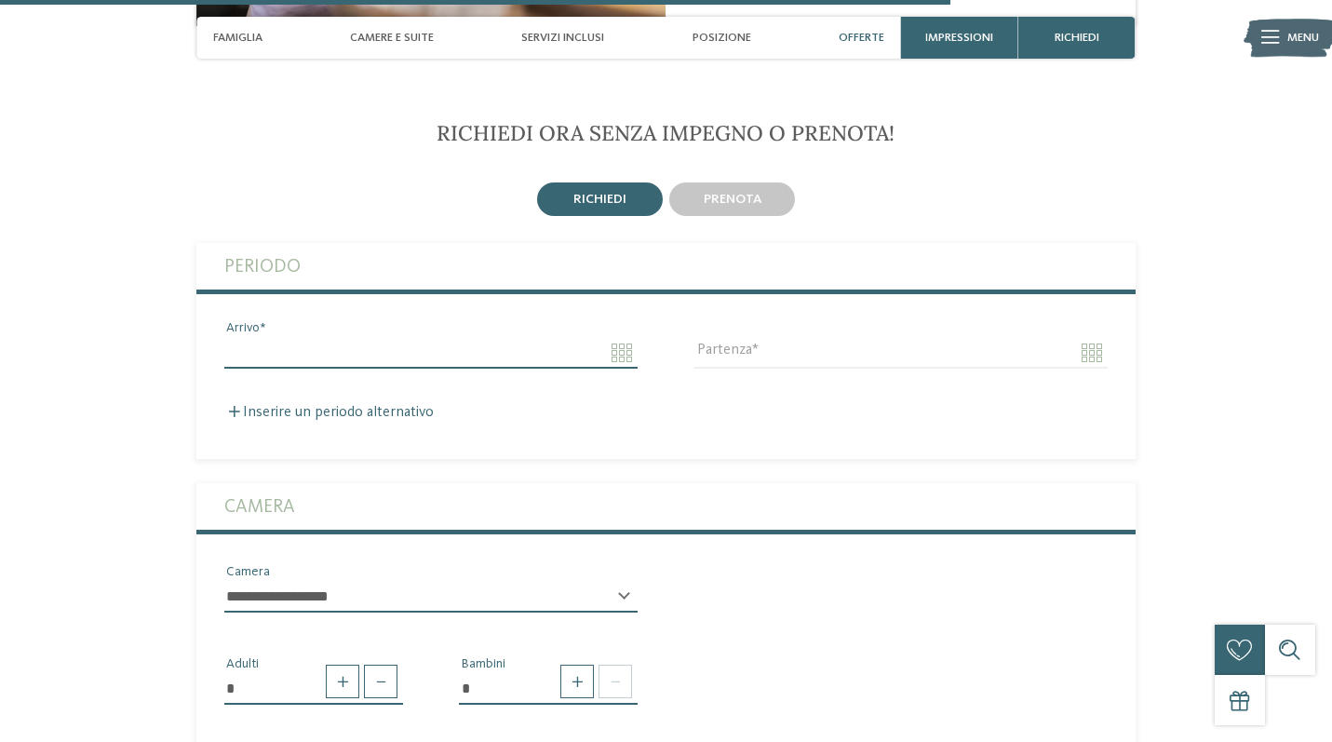
click at [623, 337] on input "Arrivo" at bounding box center [430, 353] width 413 height 32
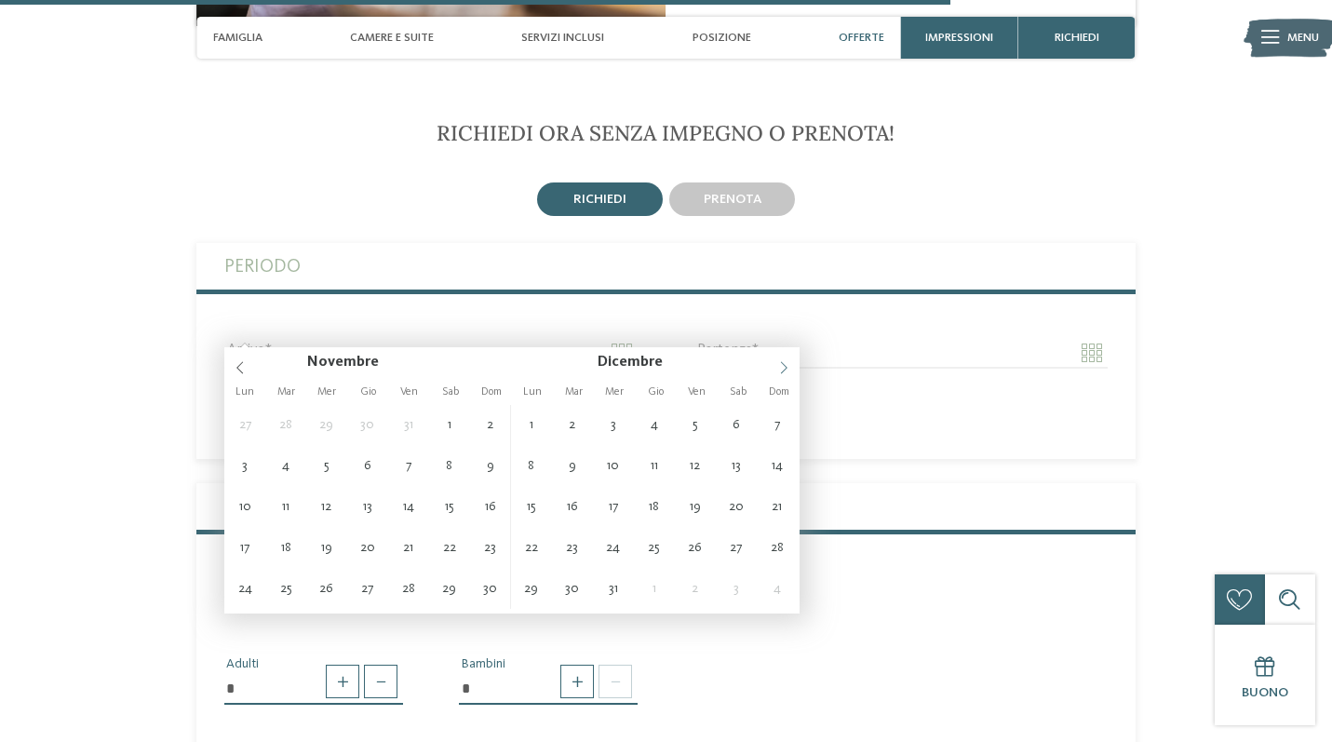
click at [777, 363] on span at bounding box center [784, 363] width 32 height 32
type input "****"
click at [777, 364] on icon at bounding box center [783, 367] width 13 height 13
type input "****"
click at [777, 364] on icon at bounding box center [783, 367] width 13 height 13
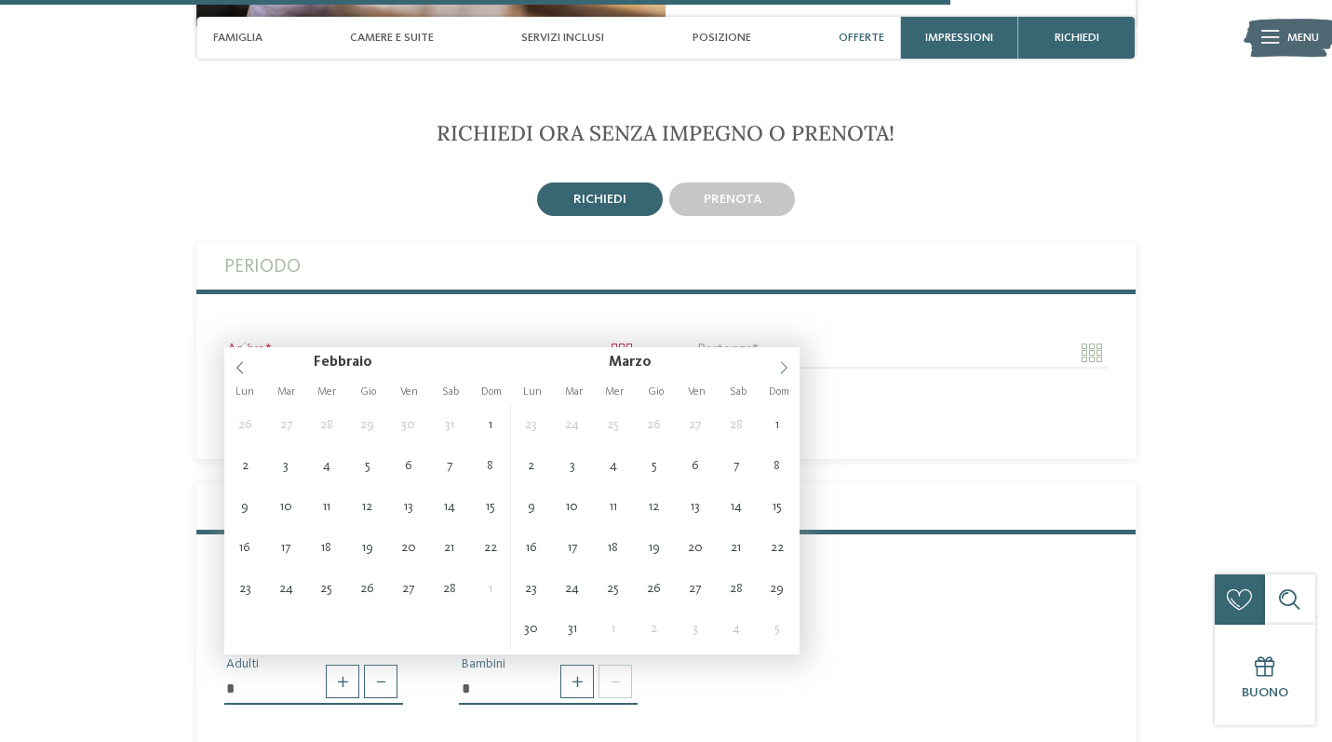
click at [777, 364] on icon at bounding box center [783, 367] width 13 height 13
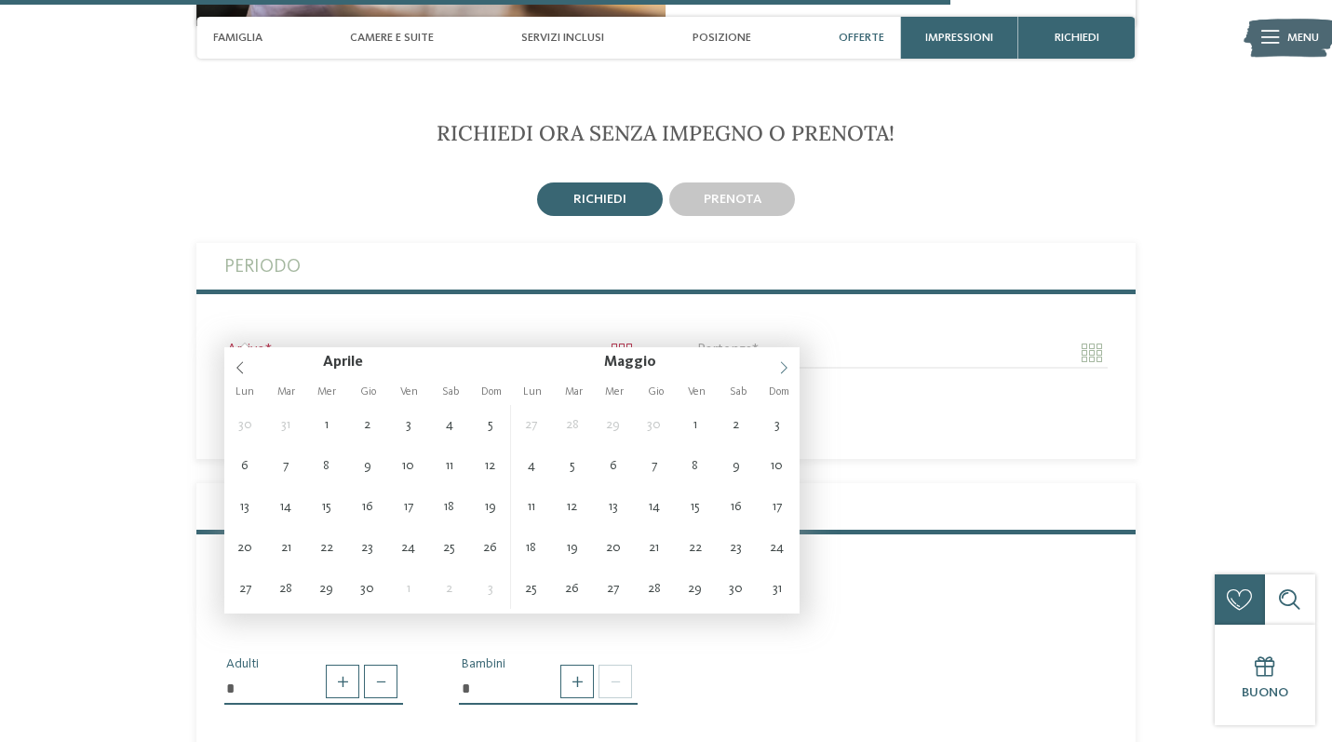
click at [777, 364] on icon at bounding box center [783, 367] width 13 height 13
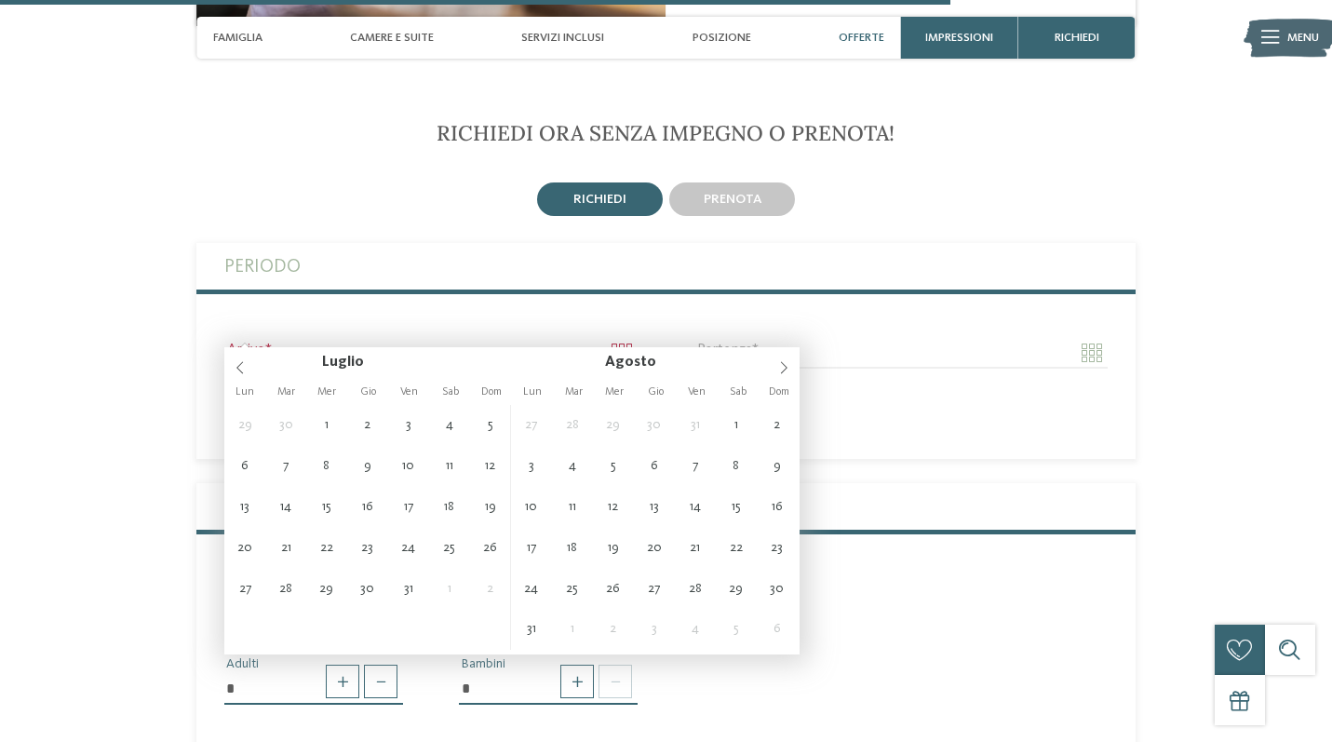
type input "**********"
type input "****"
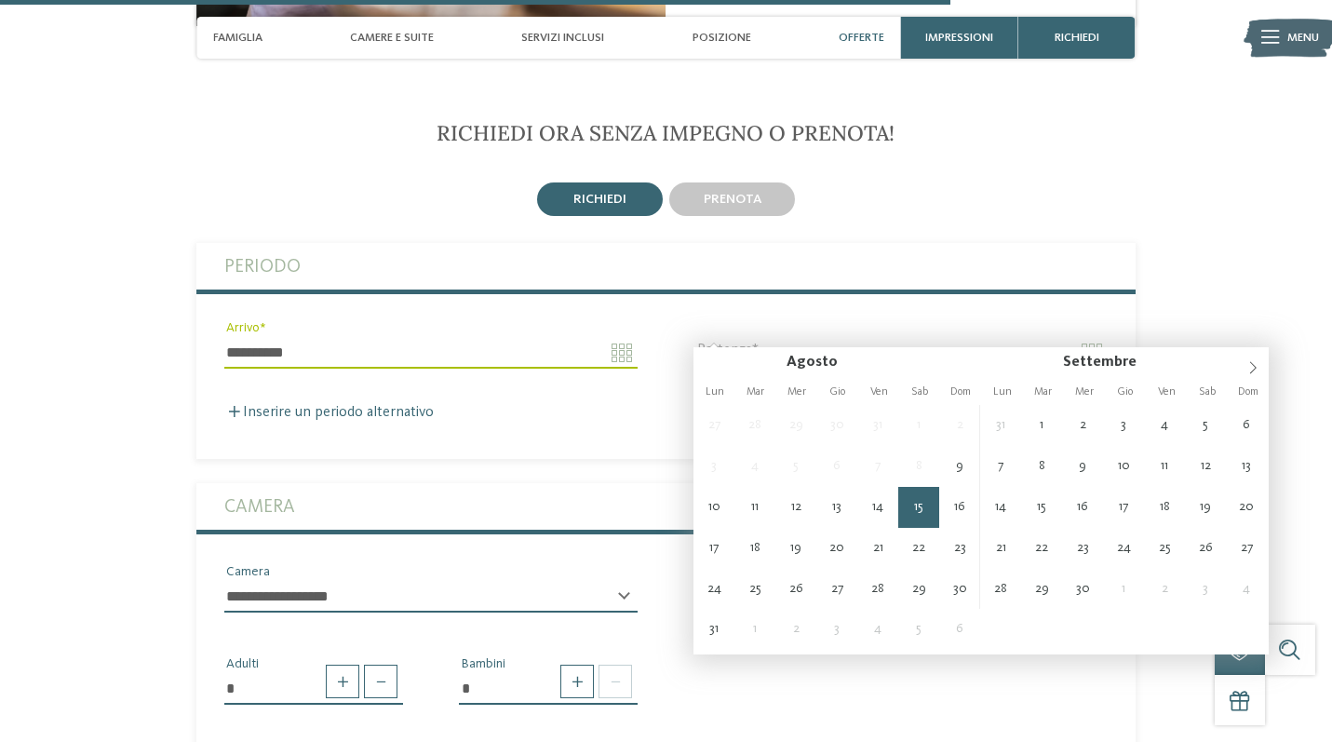
type input "**********"
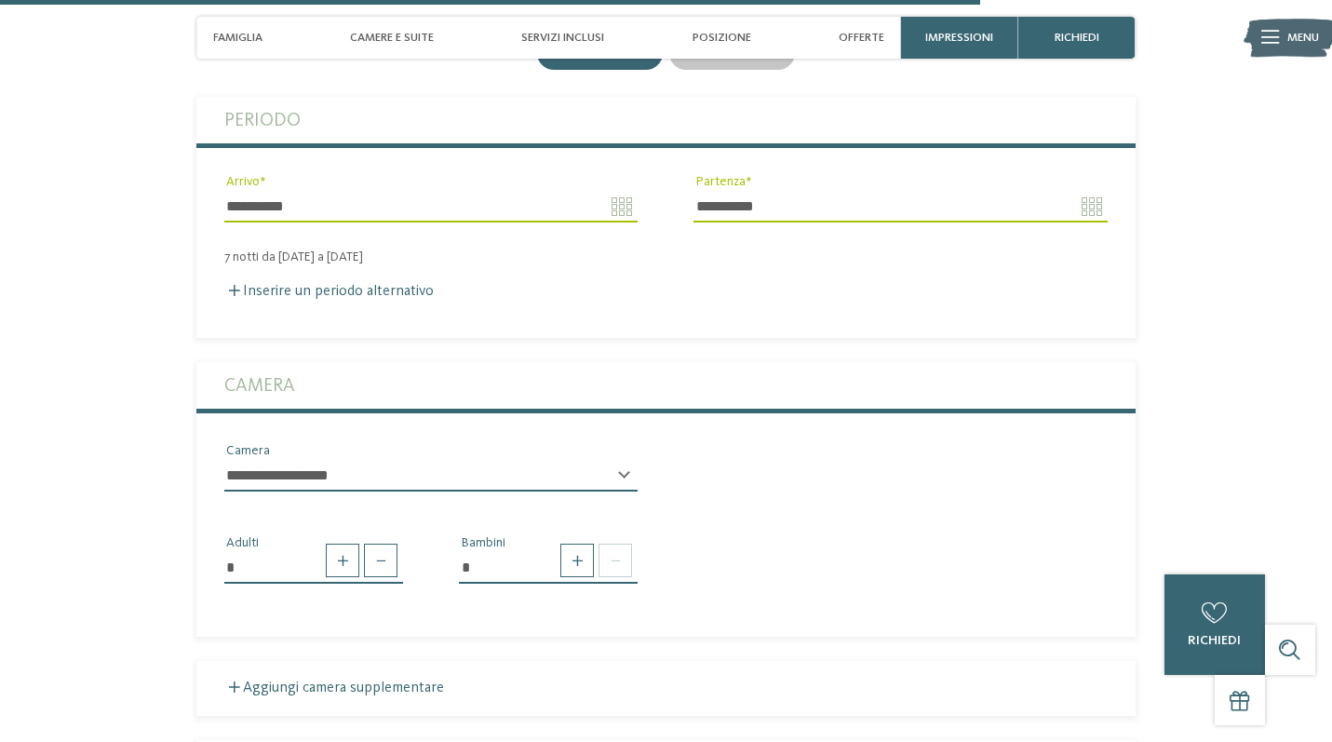
scroll to position [4213, 0]
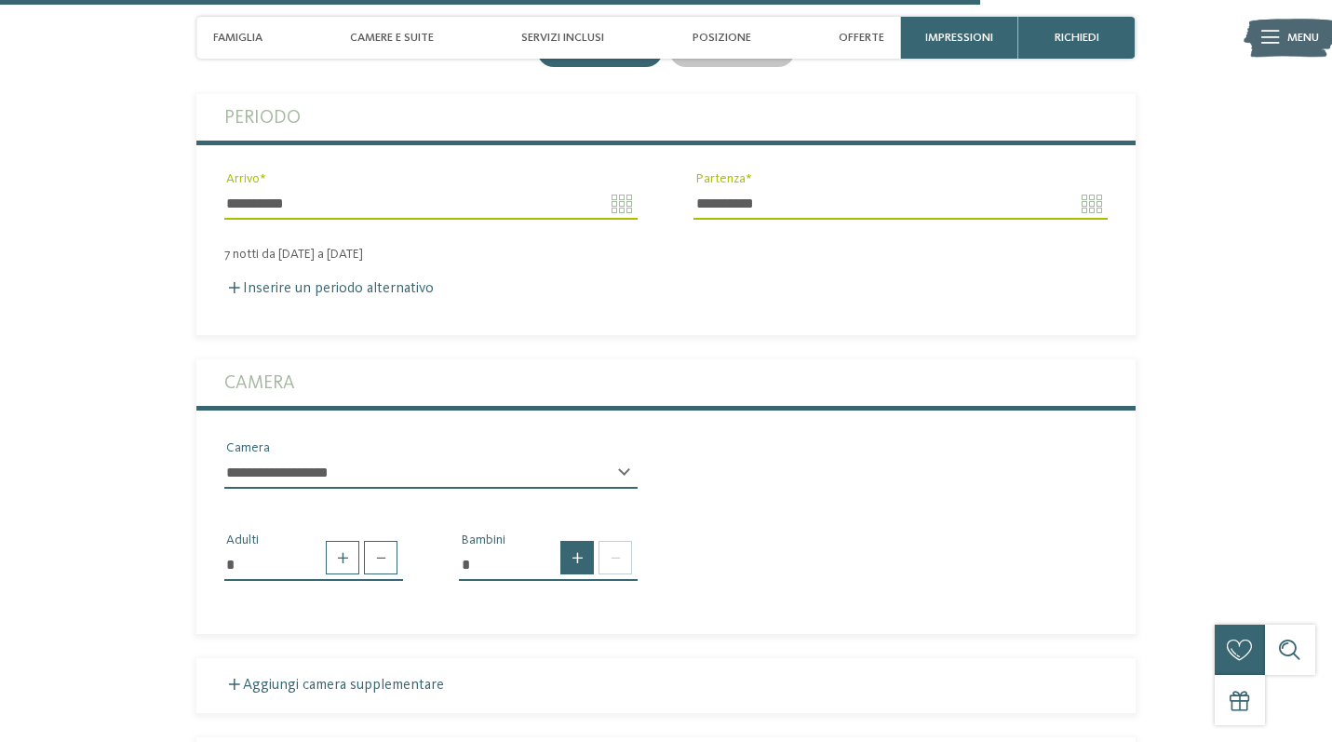
click at [583, 541] on span at bounding box center [577, 558] width 34 height 34
type input "*"
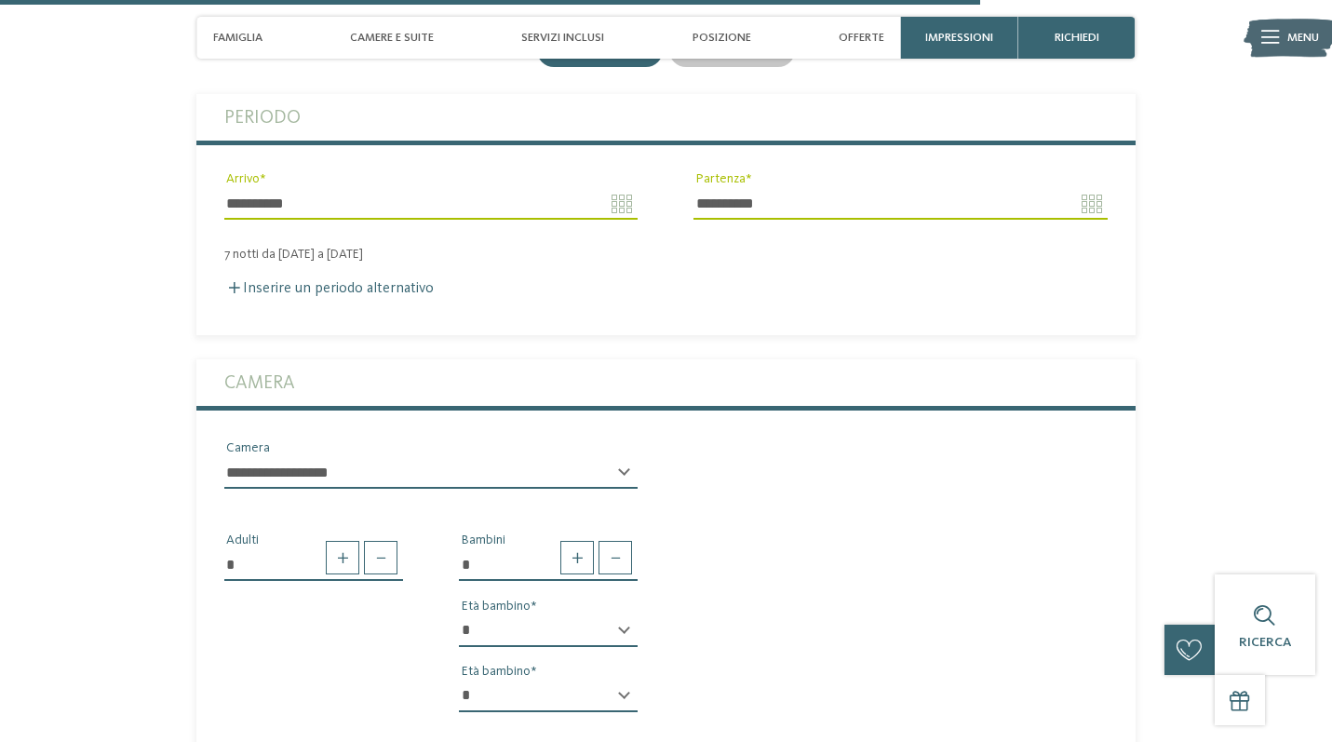
select select "**"
click at [833, 568] on div "* Adulti * Bambini * * * * * * * * * * * ** ** ** ** ** ** ** ** Età bambino * …" at bounding box center [665, 615] width 939 height 223
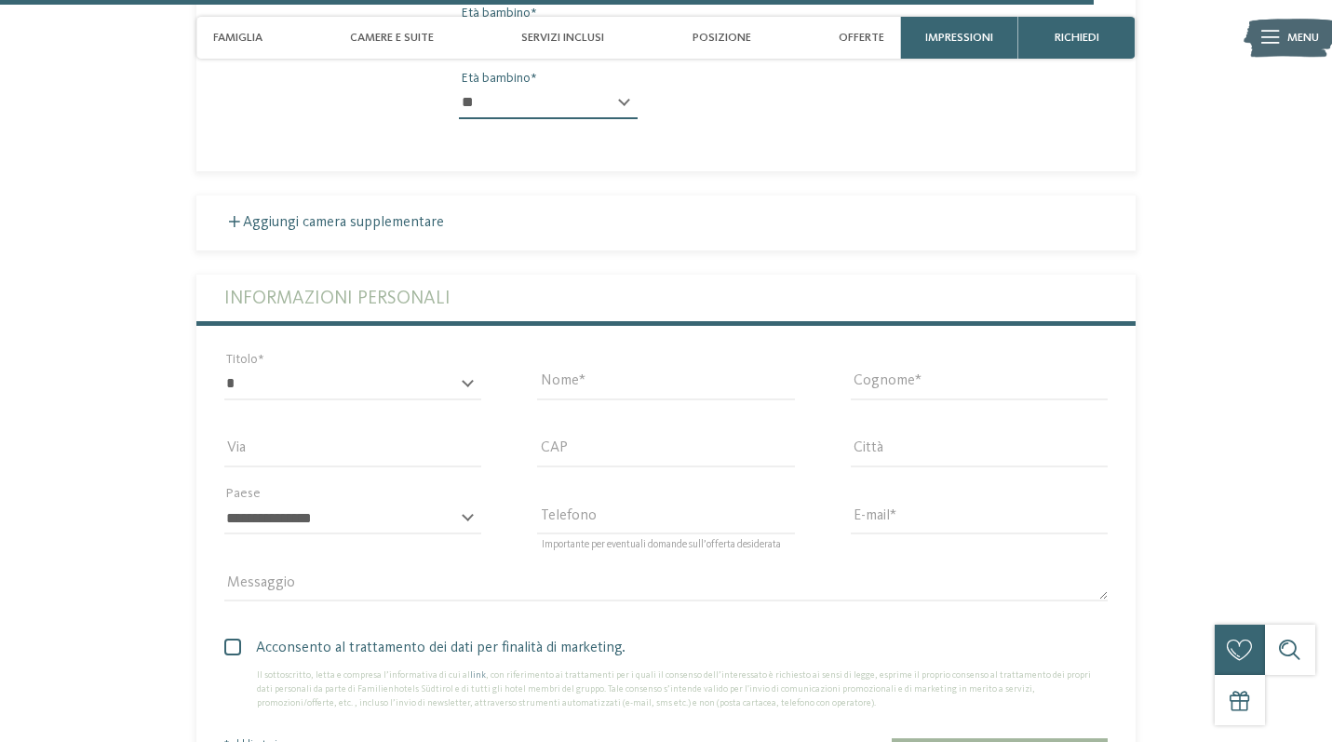
scroll to position [4810, 0]
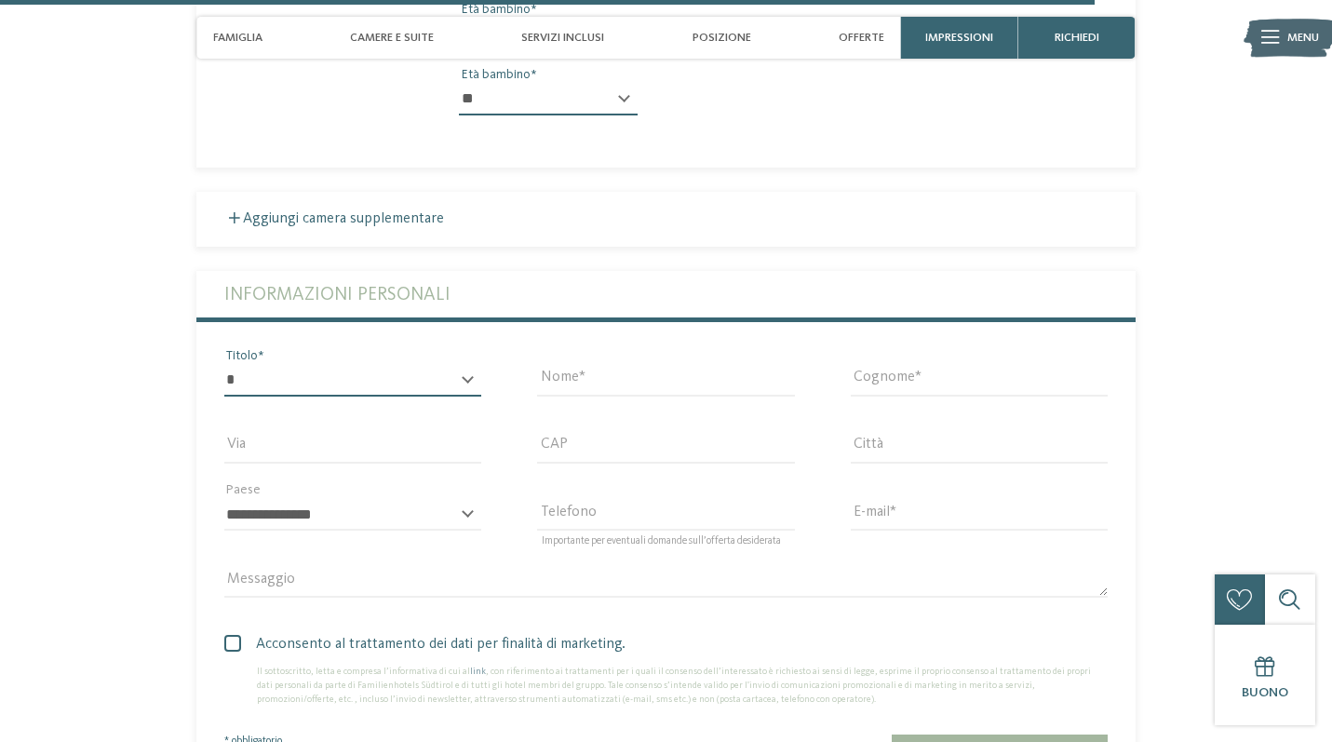
select select "*"
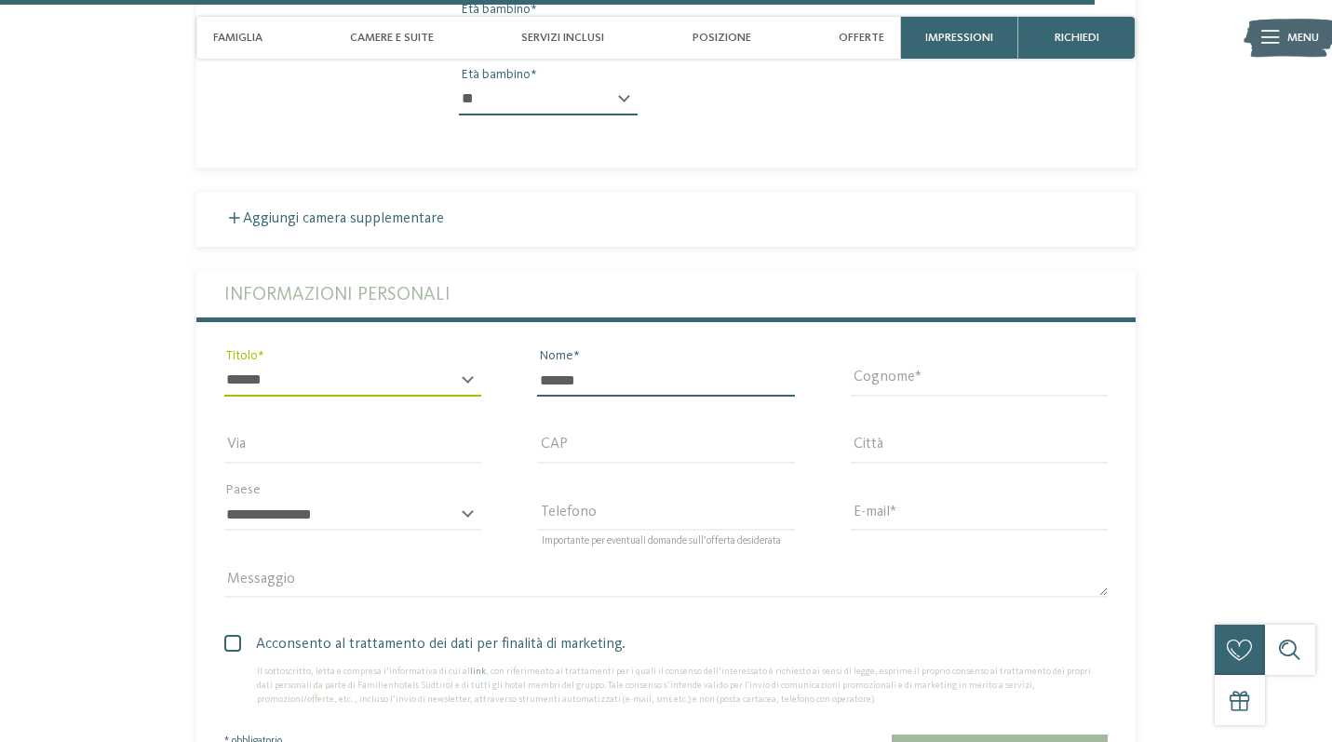
type input "******"
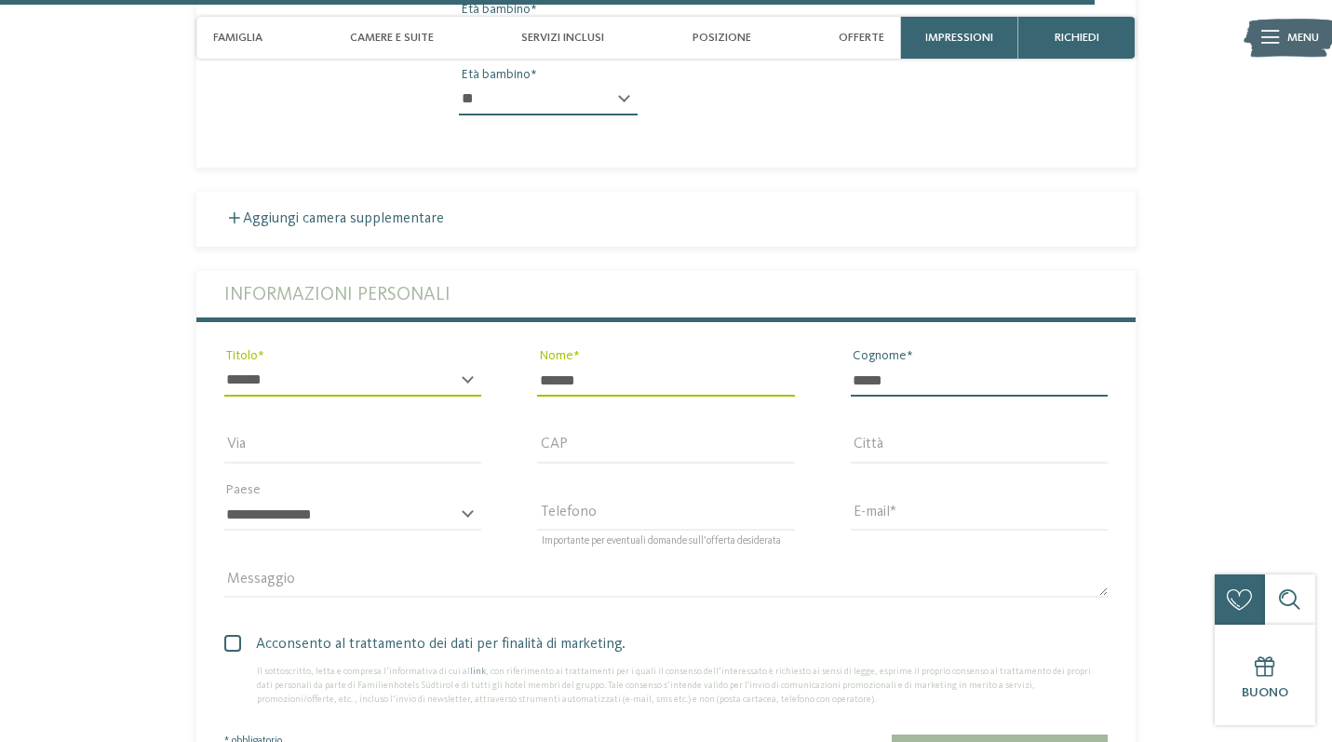
type input "*****"
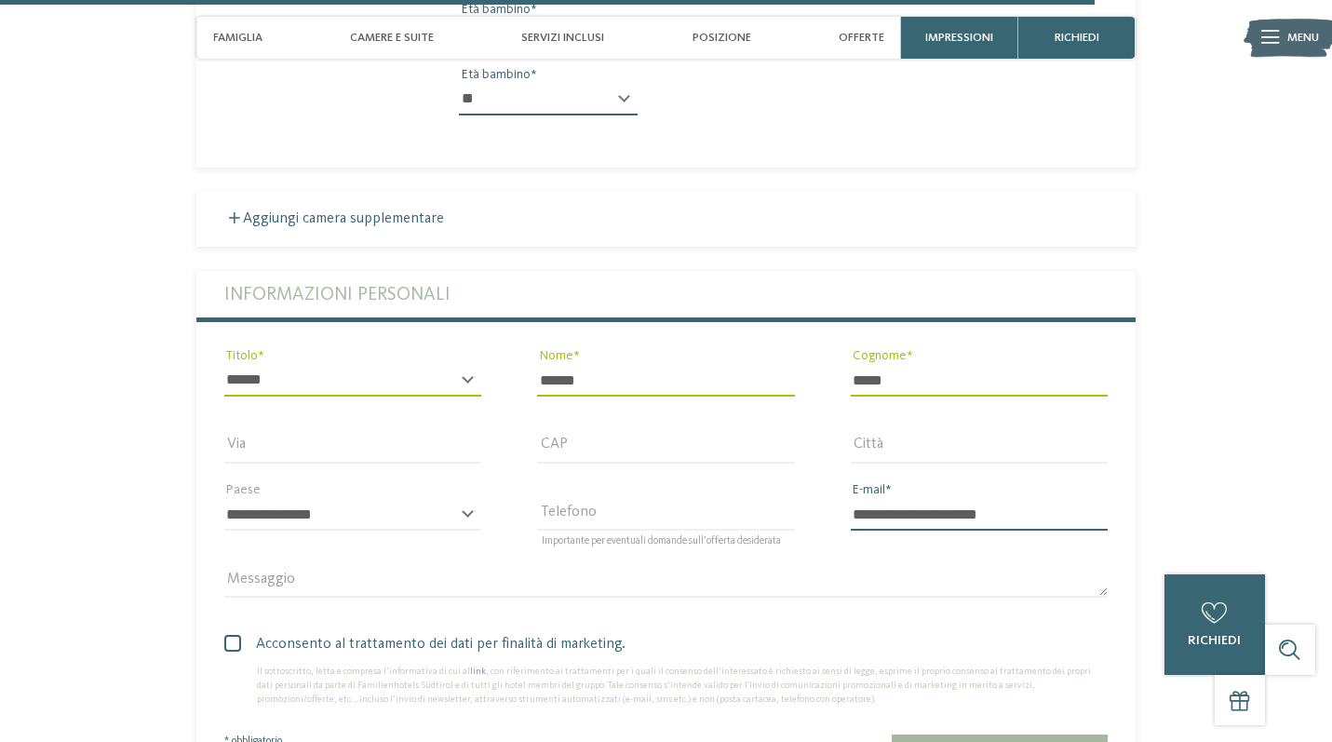
type input "**********"
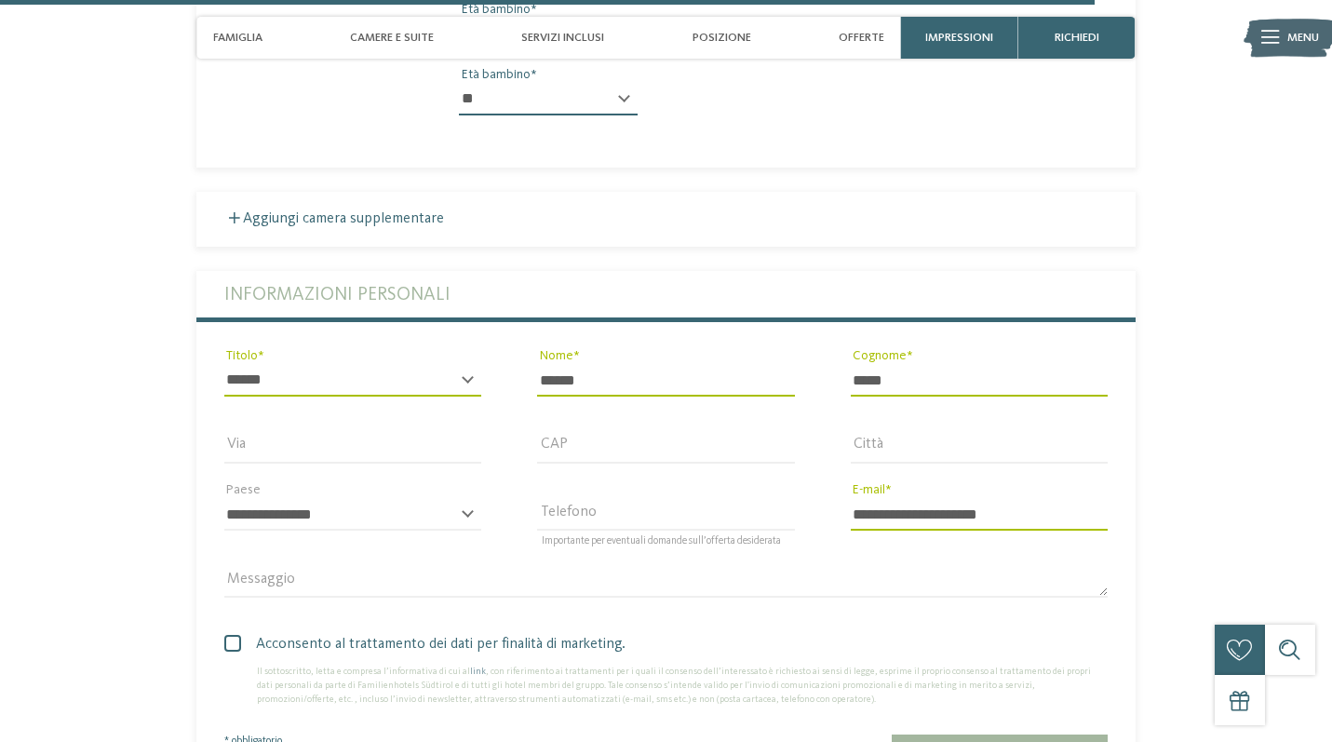
click at [229, 635] on span at bounding box center [232, 643] width 17 height 17
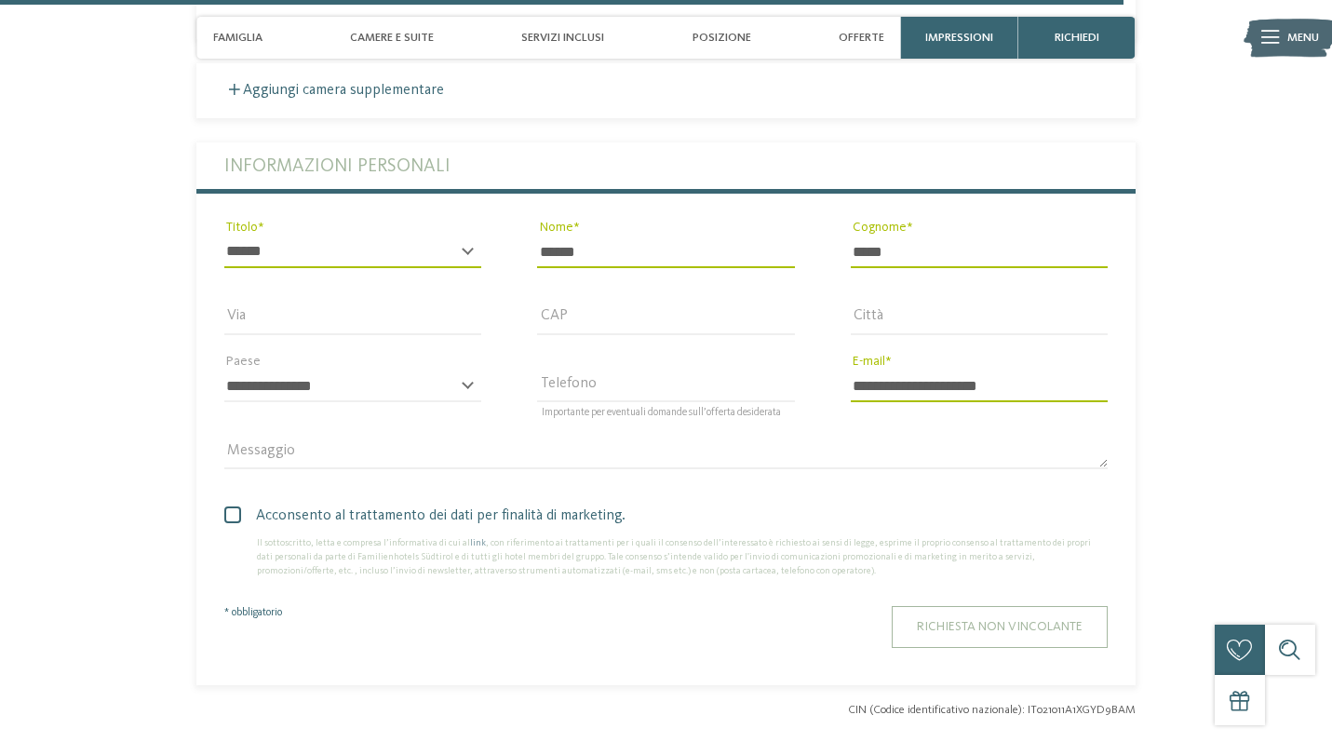
click at [925, 620] on span "Richiesta non vincolante" at bounding box center [1000, 626] width 166 height 13
